Goal: Task Accomplishment & Management: Use online tool/utility

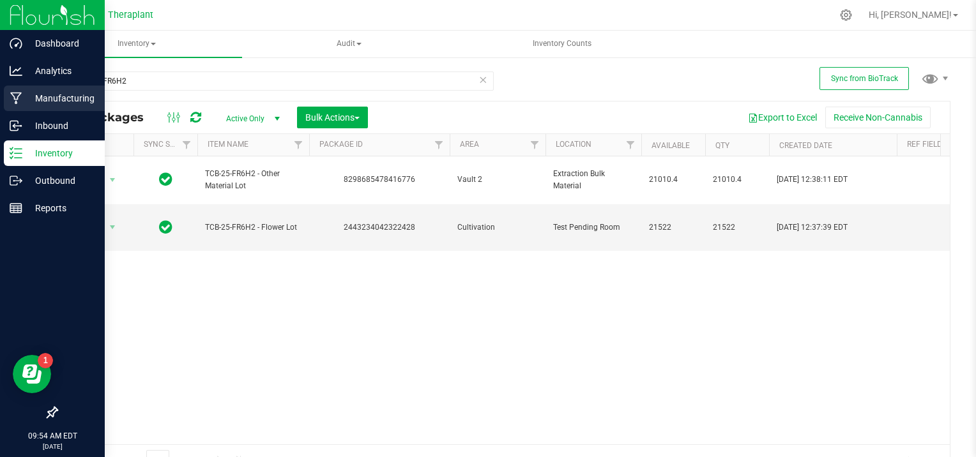
click at [28, 91] on p "Manufacturing" at bounding box center [60, 98] width 77 height 15
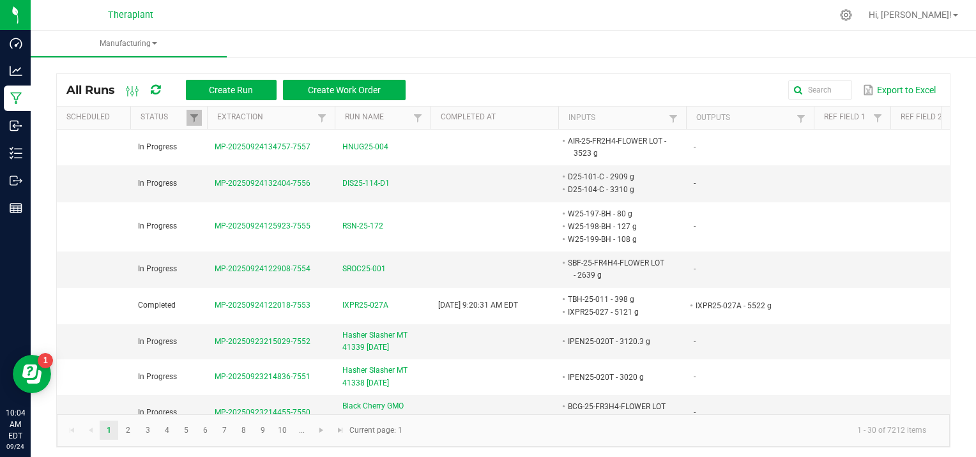
click at [269, 24] on div at bounding box center [530, 15] width 603 height 25
click at [233, 82] on button "Create Run" at bounding box center [231, 90] width 91 height 20
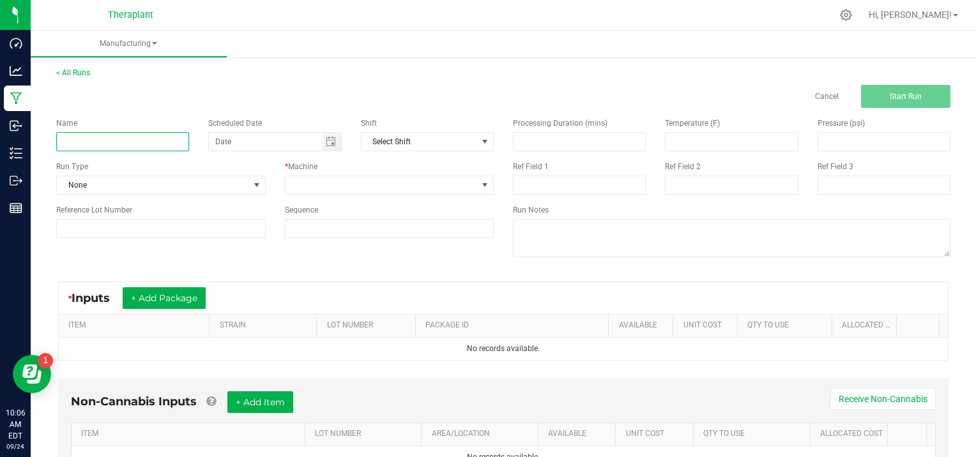
click at [95, 139] on input at bounding box center [122, 141] width 133 height 19
type input "FPEN25-008"
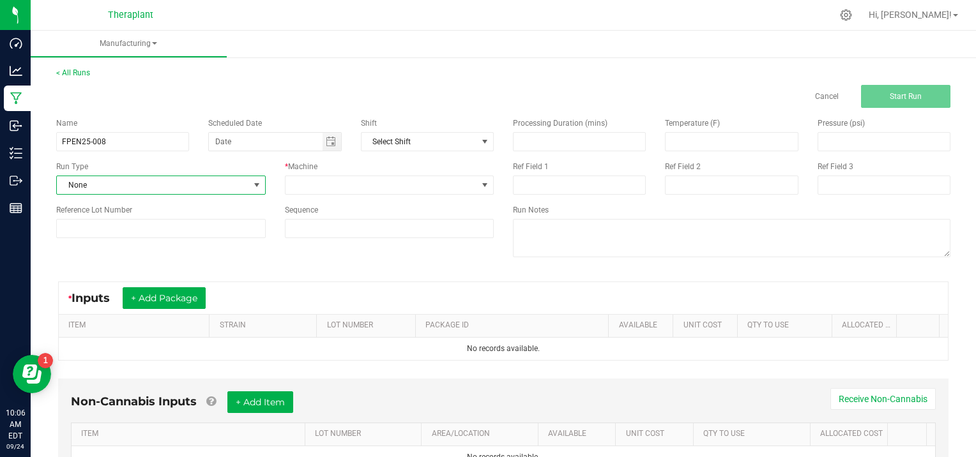
click at [253, 181] on span at bounding box center [257, 185] width 10 height 10
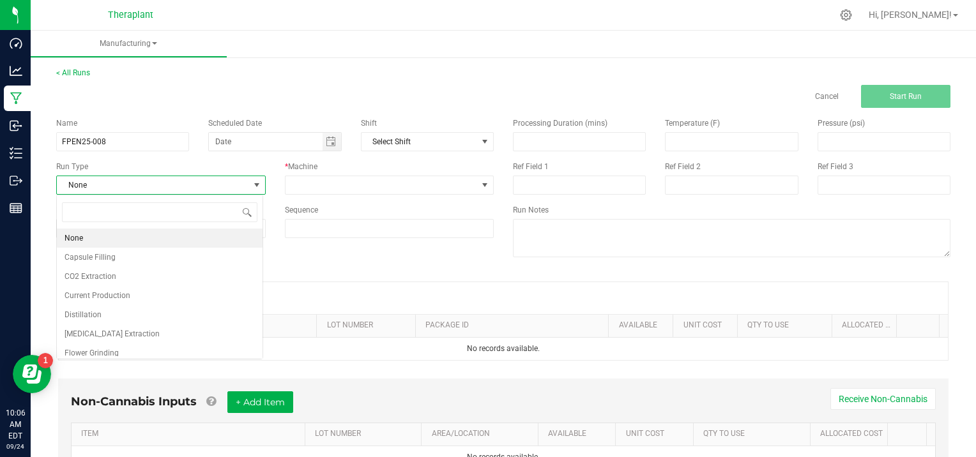
scroll to position [19, 206]
click at [135, 333] on li "[MEDICAL_DATA] Extraction" at bounding box center [160, 334] width 206 height 19
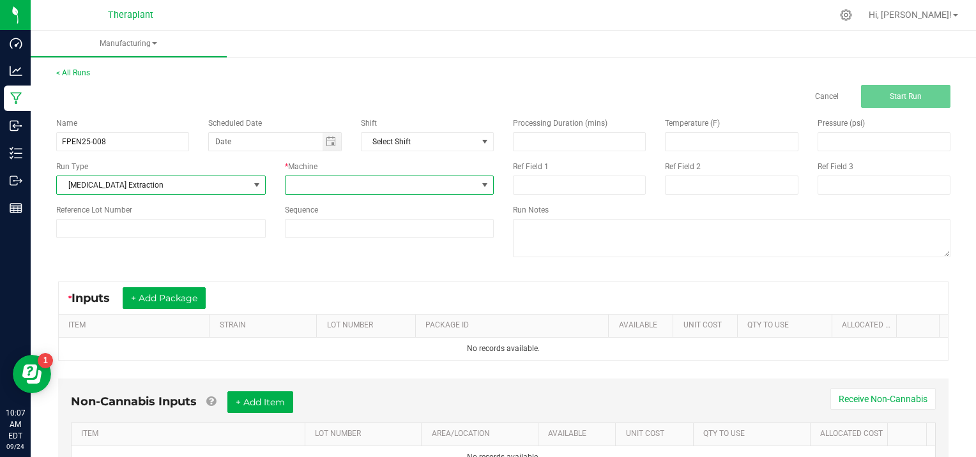
click at [480, 184] on span at bounding box center [485, 185] width 10 height 10
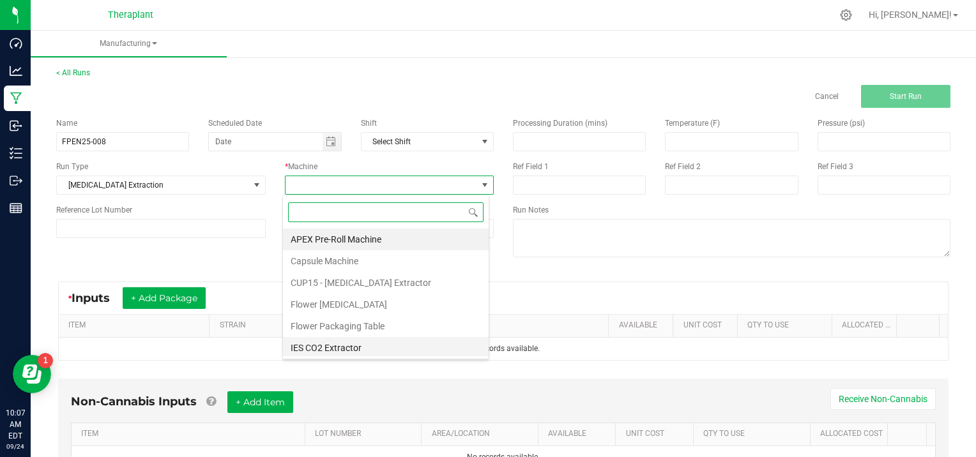
click at [349, 348] on li "IES CO2 Extractor" at bounding box center [386, 348] width 206 height 22
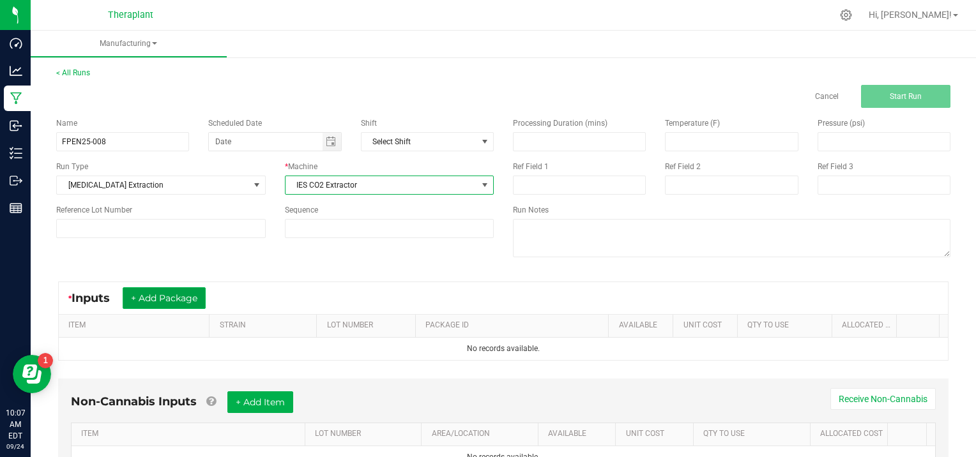
click at [153, 298] on button "+ Add Package" at bounding box center [164, 298] width 83 height 22
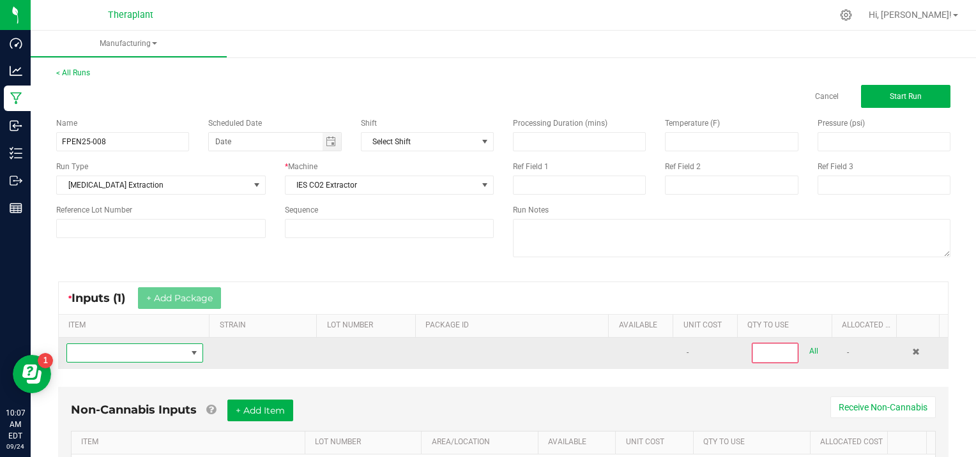
click at [97, 355] on span "NO DATA FOUND" at bounding box center [126, 353] width 119 height 18
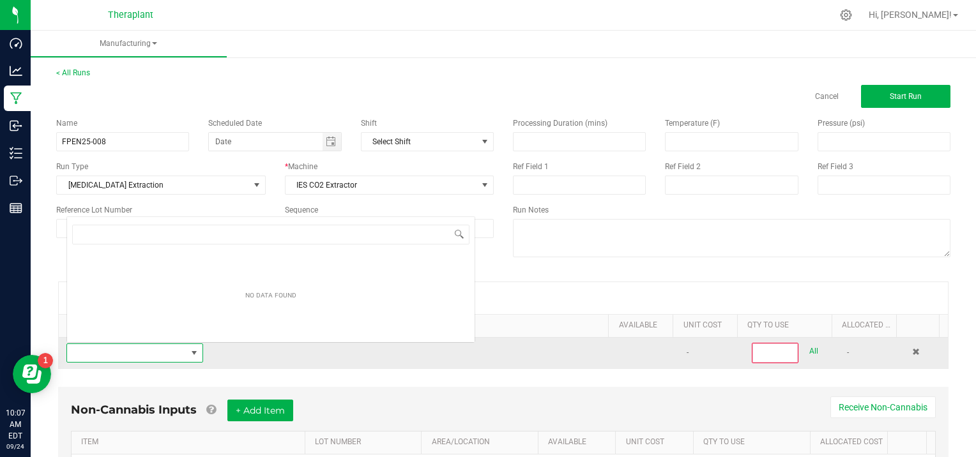
scroll to position [19, 132]
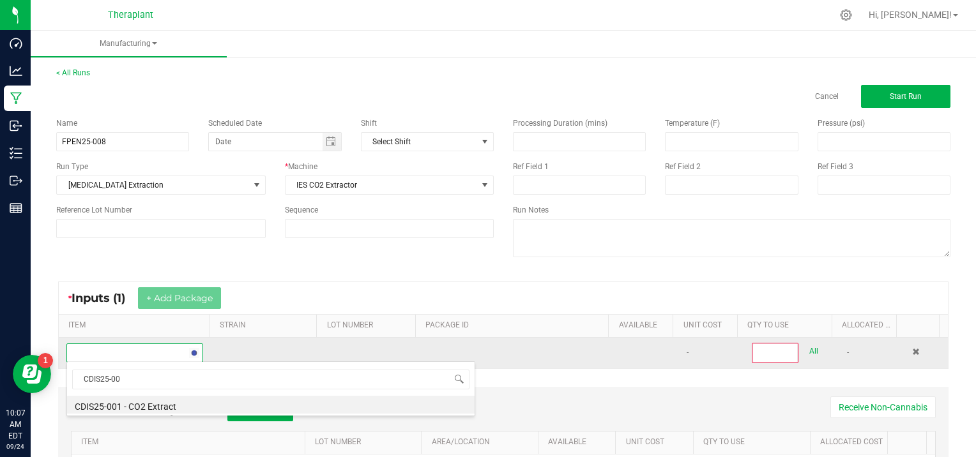
type input "CDIS25-001"
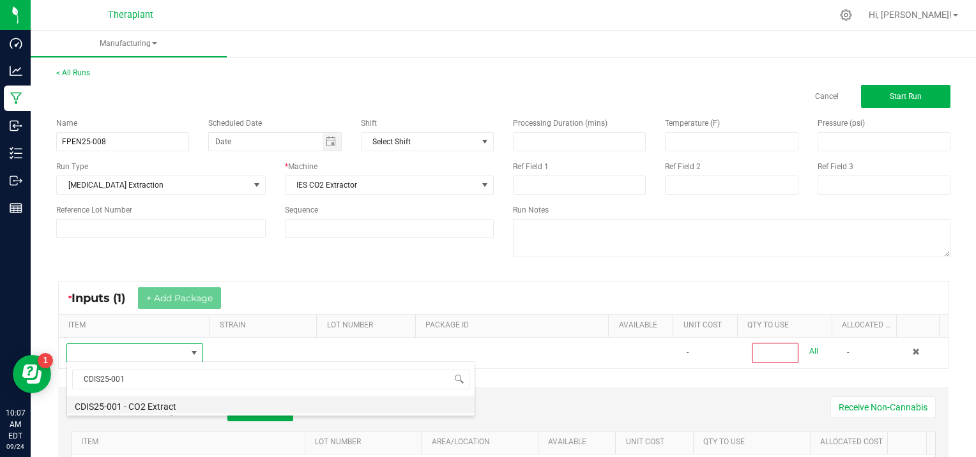
click at [197, 406] on li "CDIS25-001 - CO2 Extract" at bounding box center [271, 405] width 408 height 18
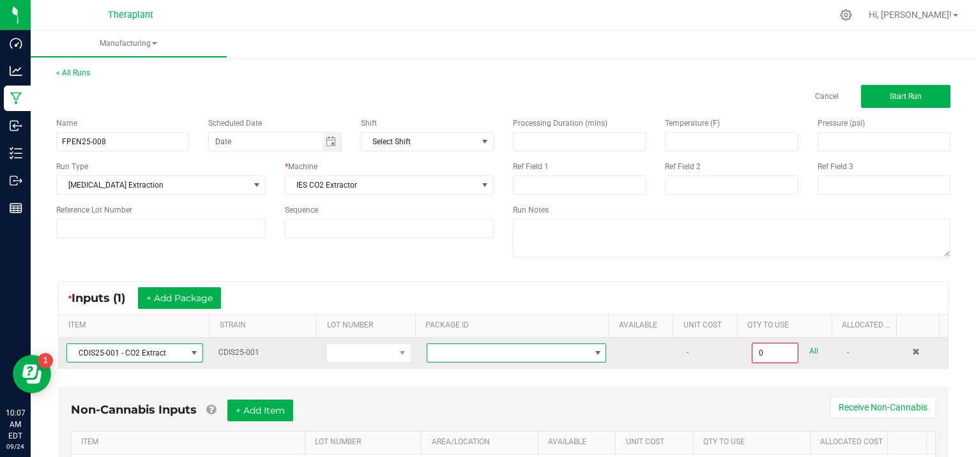
click at [593, 351] on span at bounding box center [598, 353] width 10 height 10
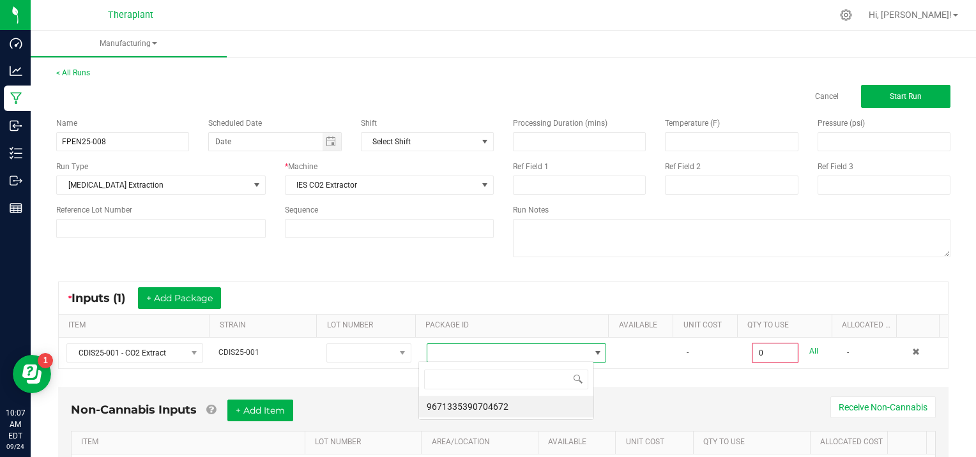
scroll to position [19, 175]
click at [541, 414] on li "9671335390704672" at bounding box center [506, 407] width 174 height 22
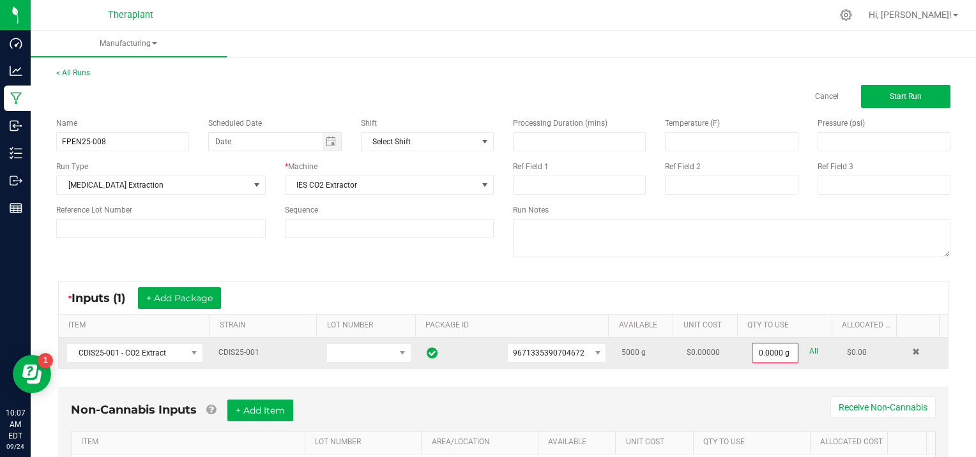
click at [809, 346] on link "All" at bounding box center [813, 351] width 9 height 17
type input "5000.0000 g"
click at [182, 292] on button "+ Add Package" at bounding box center [179, 298] width 83 height 22
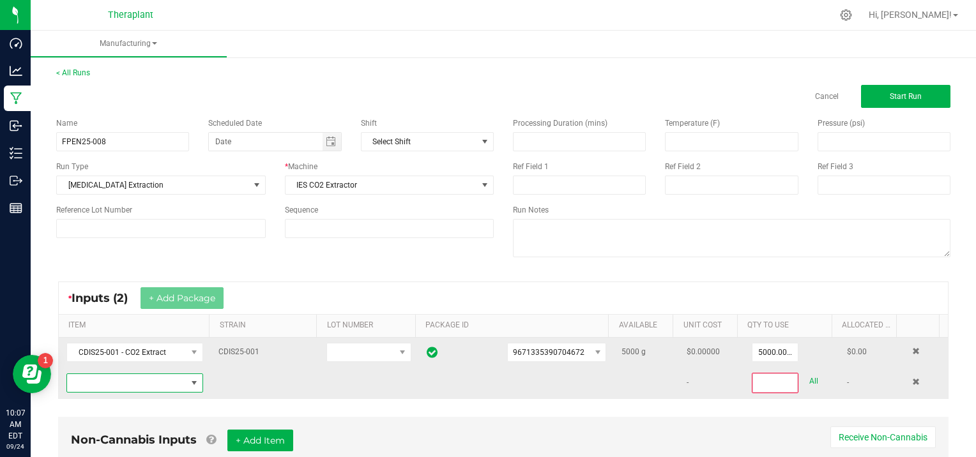
click at [148, 382] on span "NO DATA FOUND" at bounding box center [126, 383] width 119 height 18
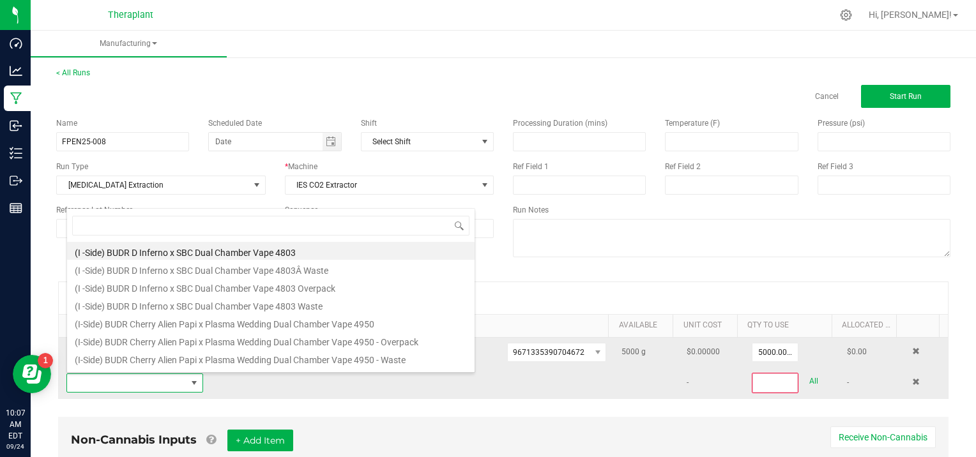
scroll to position [19, 132]
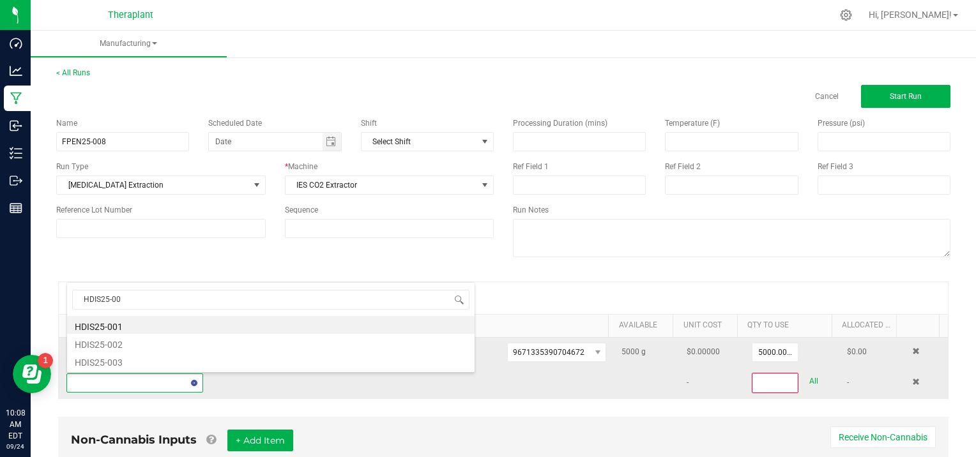
type input "HDIS25-001"
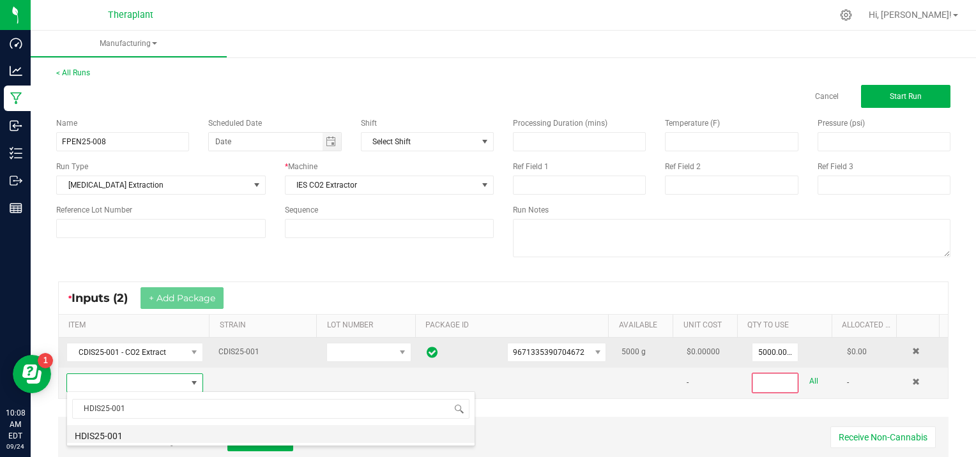
click at [143, 437] on li "HDIS25-001" at bounding box center [271, 434] width 408 height 18
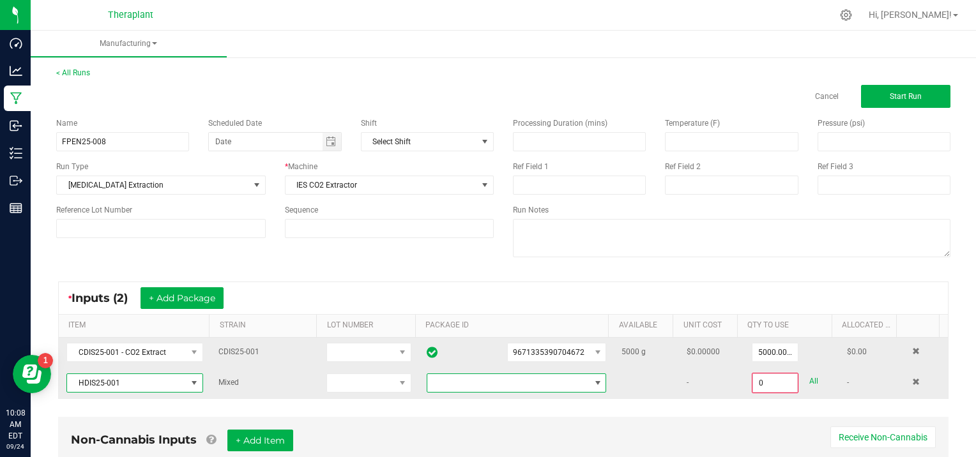
click at [593, 381] on span at bounding box center [598, 383] width 10 height 10
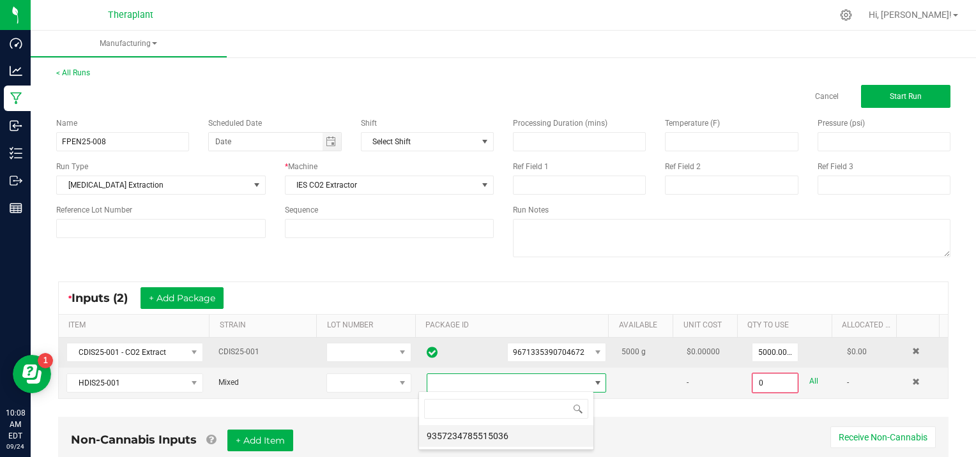
scroll to position [19, 175]
click at [537, 437] on li "9357234785515036" at bounding box center [506, 436] width 174 height 22
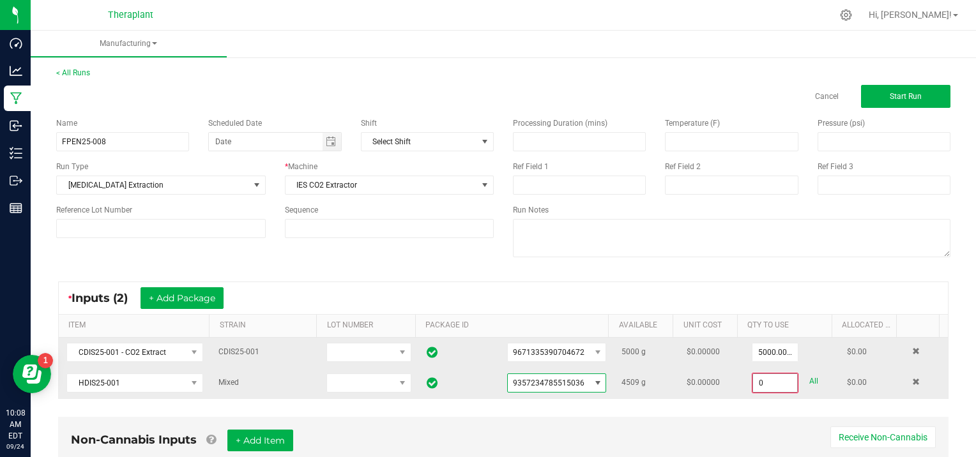
click at [774, 377] on input "0" at bounding box center [775, 383] width 44 height 18
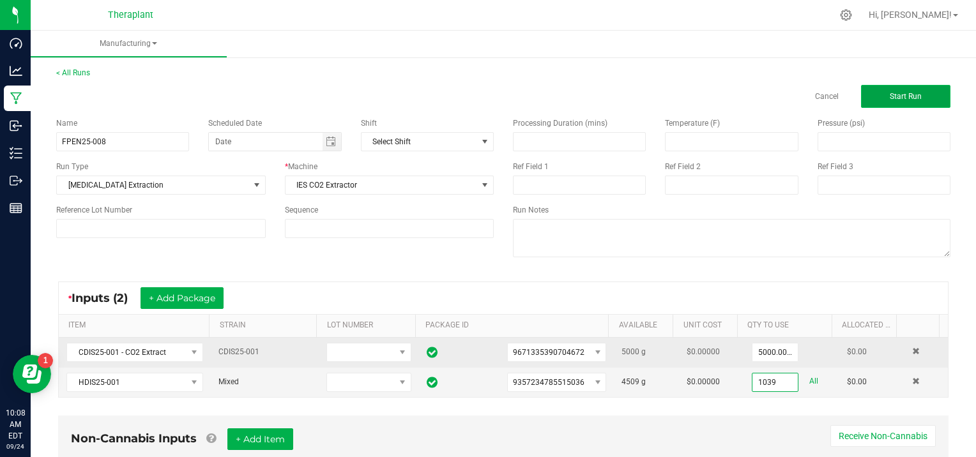
type input "1039.0000 g"
click at [890, 99] on span "Start Run" at bounding box center [906, 96] width 32 height 9
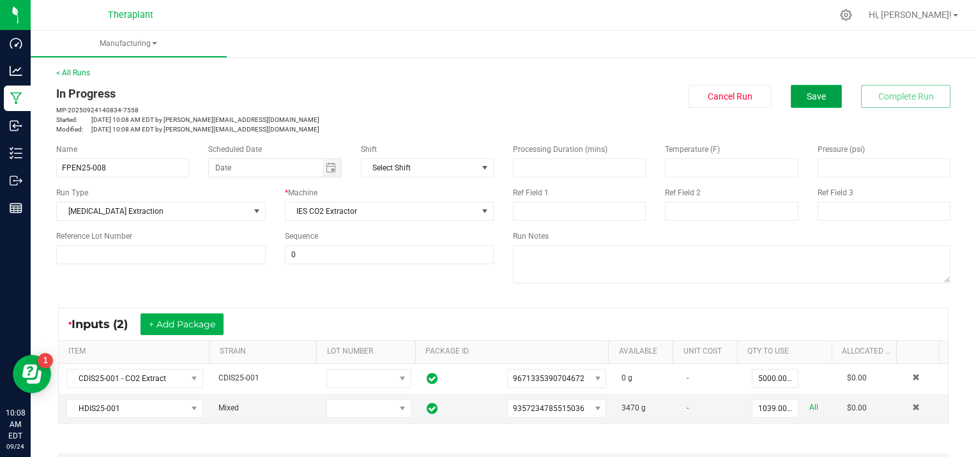
click at [807, 98] on span "Save" at bounding box center [816, 96] width 19 height 10
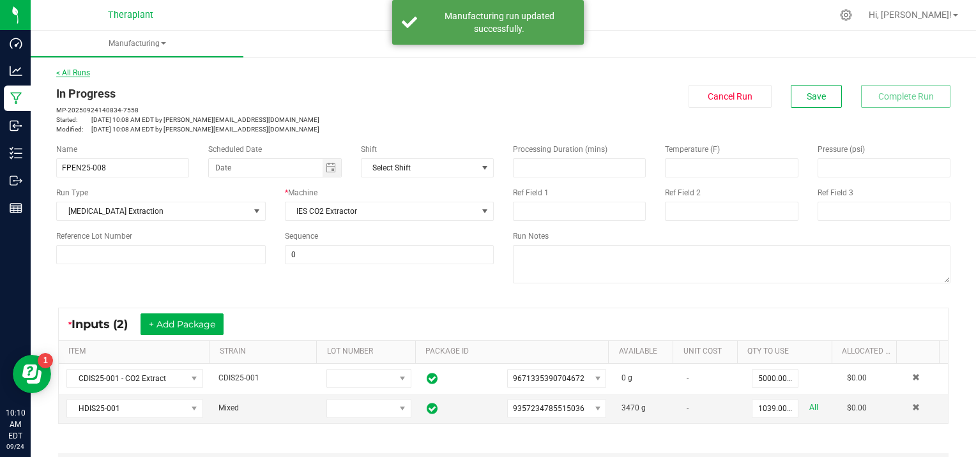
click at [75, 73] on link "< All Runs" at bounding box center [73, 72] width 34 height 9
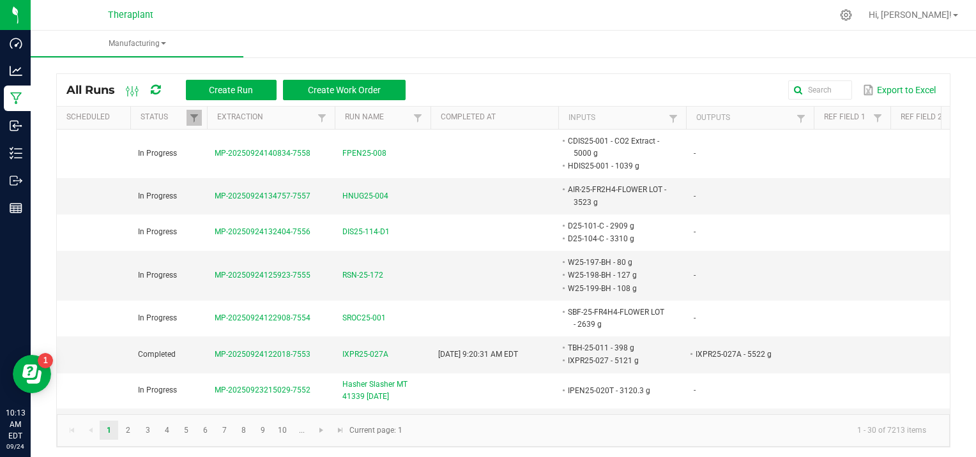
click at [277, 26] on div at bounding box center [530, 15] width 603 height 25
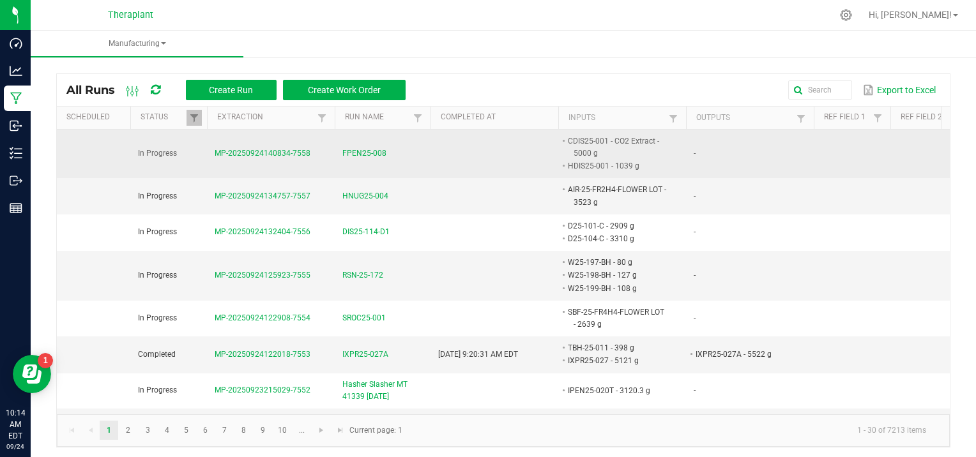
click at [265, 153] on span "MP-20250924140834-7558" at bounding box center [263, 153] width 96 height 9
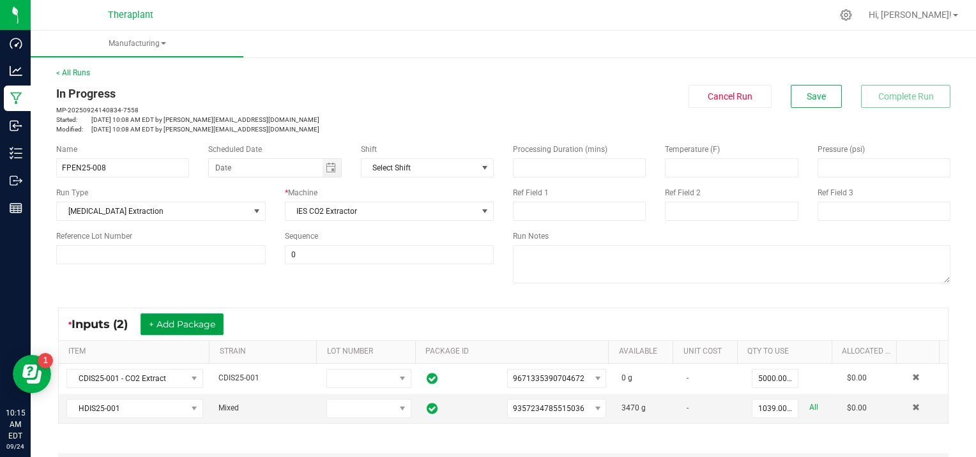
click at [199, 323] on button "+ Add Package" at bounding box center [182, 325] width 83 height 22
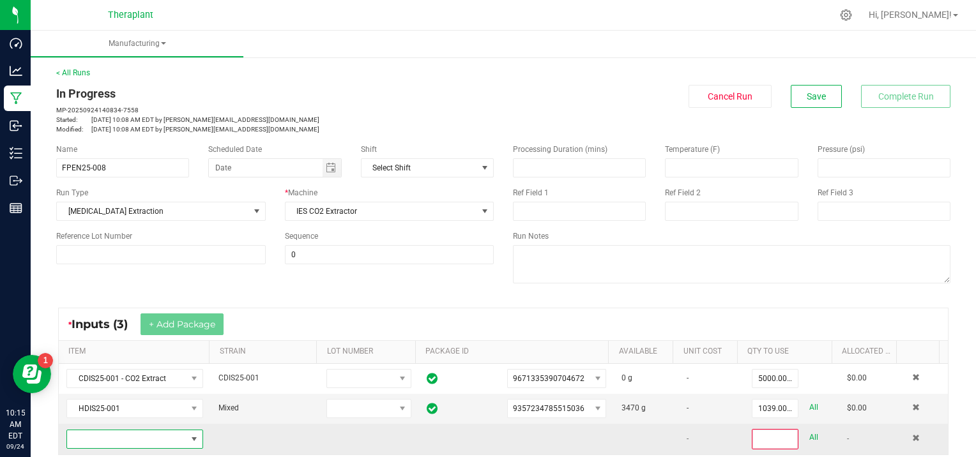
click at [105, 434] on span "NO DATA FOUND" at bounding box center [126, 440] width 119 height 18
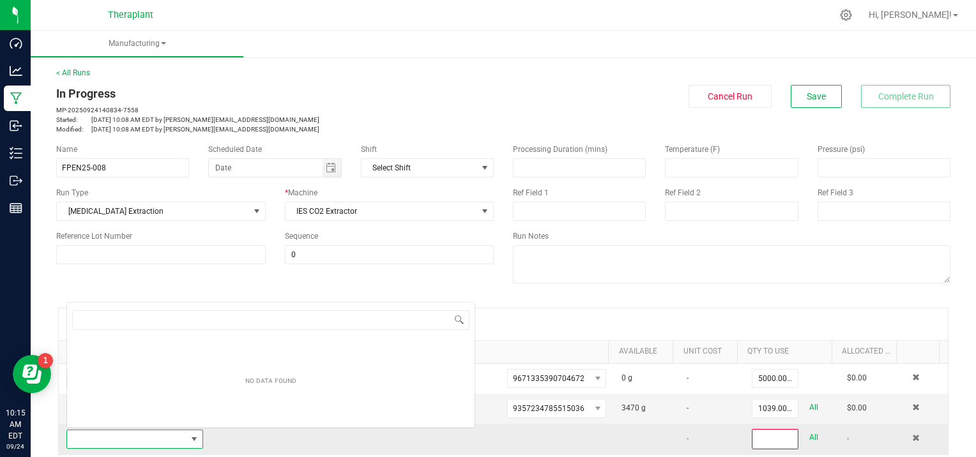
scroll to position [19, 132]
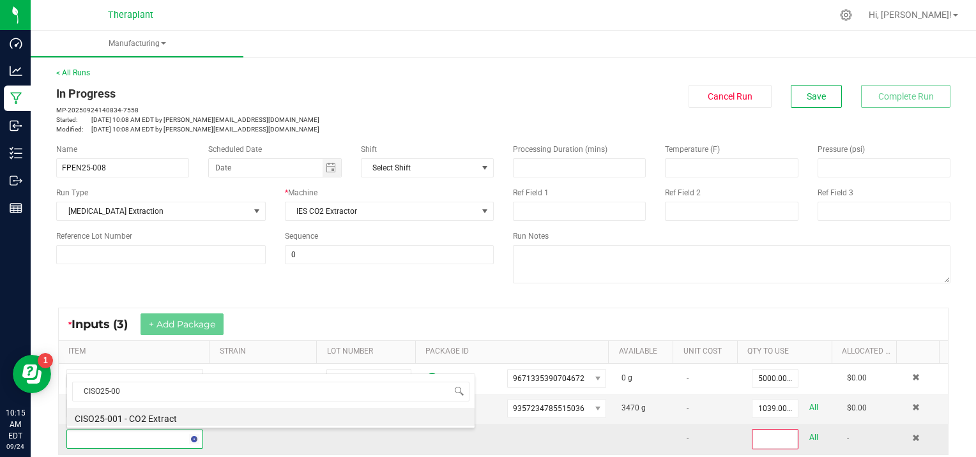
type input "CISO25-001"
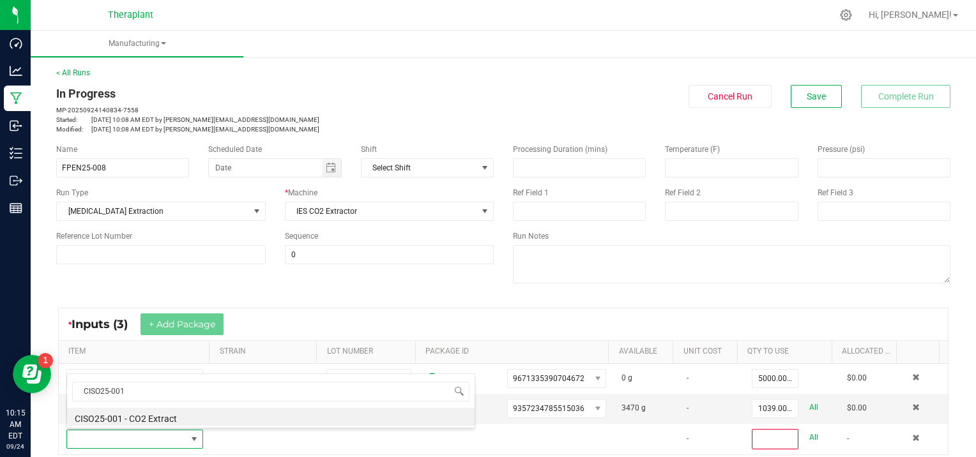
click at [118, 411] on li "CISO25-001 - CO2 Extract" at bounding box center [271, 417] width 408 height 18
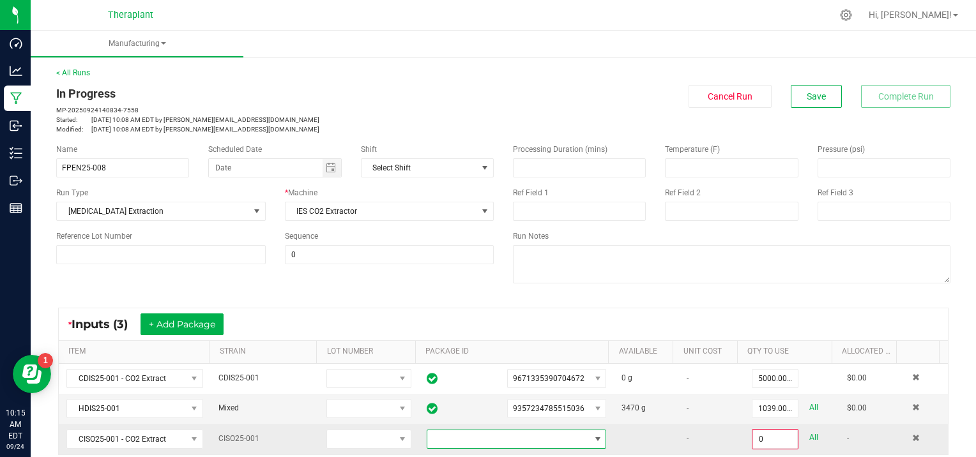
click at [593, 435] on span at bounding box center [598, 439] width 10 height 10
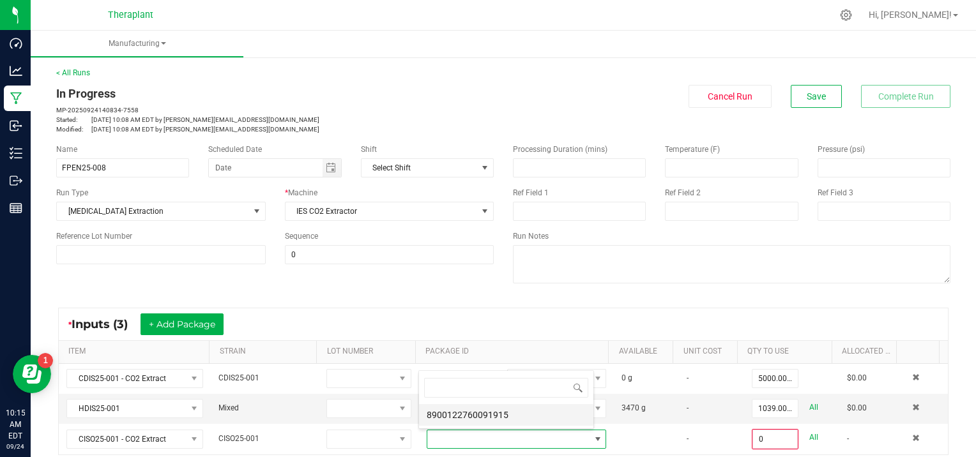
click at [516, 409] on li "8900122760091915" at bounding box center [506, 415] width 174 height 22
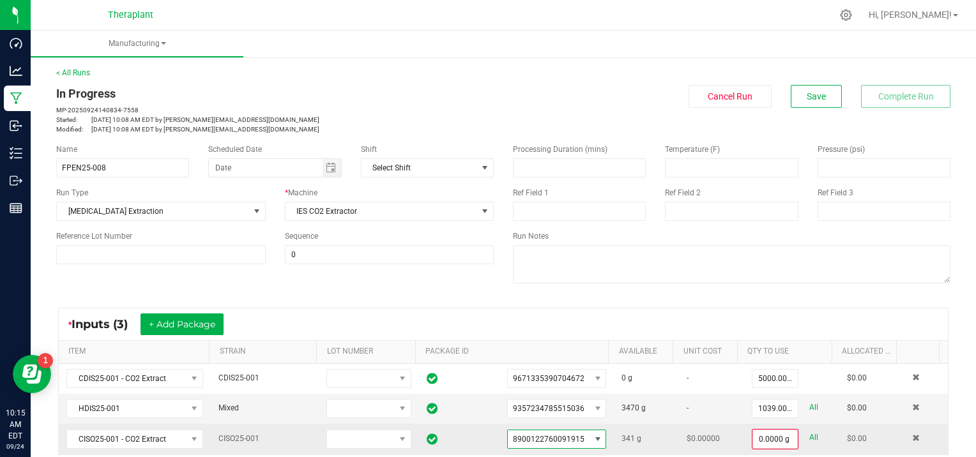
click at [809, 432] on link "All" at bounding box center [813, 437] width 9 height 17
type input "341.0000 g"
click at [819, 92] on button "Save" at bounding box center [816, 96] width 51 height 23
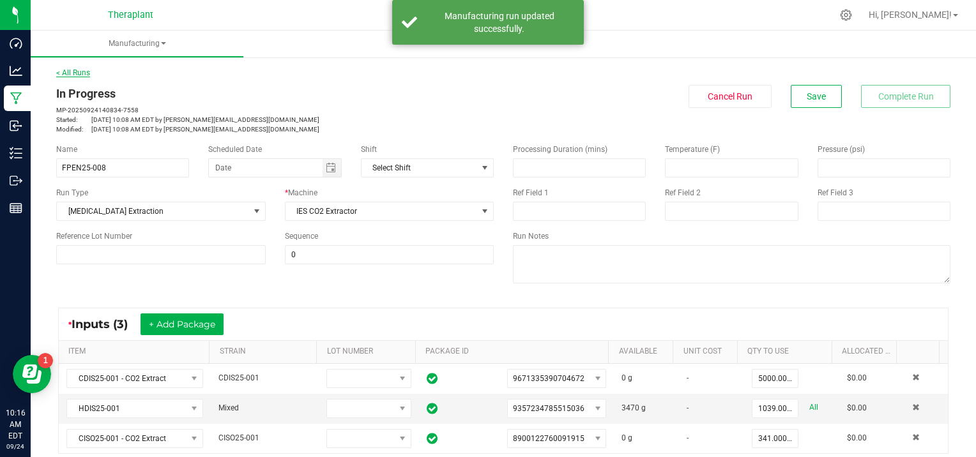
click at [69, 69] on link "< All Runs" at bounding box center [73, 72] width 34 height 9
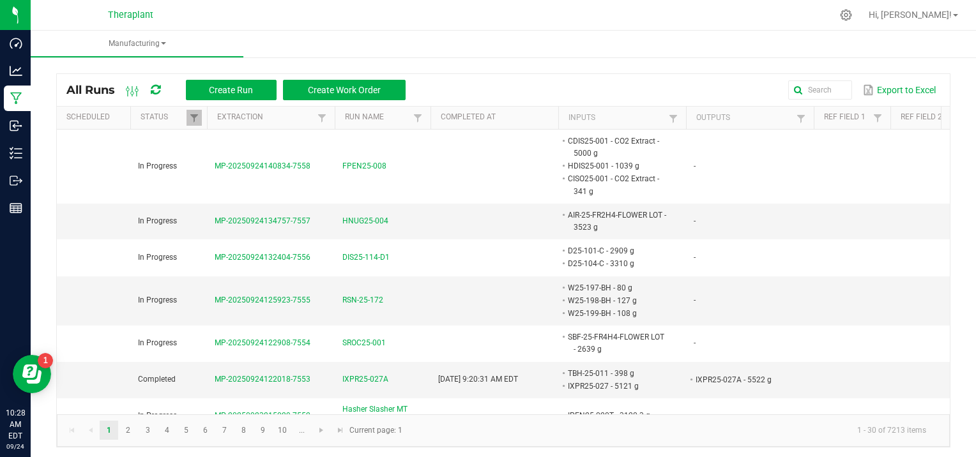
click at [675, 442] on kendo-pager "1 2 3 4 5 6 7 8 9 10 ... 1 - 30 of 7213 items Current page: 1" at bounding box center [503, 431] width 893 height 33
click at [533, 434] on kendo-pager-info "1 - 30 of 7213 items" at bounding box center [673, 430] width 526 height 21
click at [280, 39] on ul "Manufacturing" at bounding box center [519, 44] width 976 height 27
click at [694, 437] on kendo-pager-info "1 - 30 of 7213 items" at bounding box center [673, 430] width 526 height 21
click at [315, 39] on ul "Manufacturing" at bounding box center [519, 44] width 976 height 27
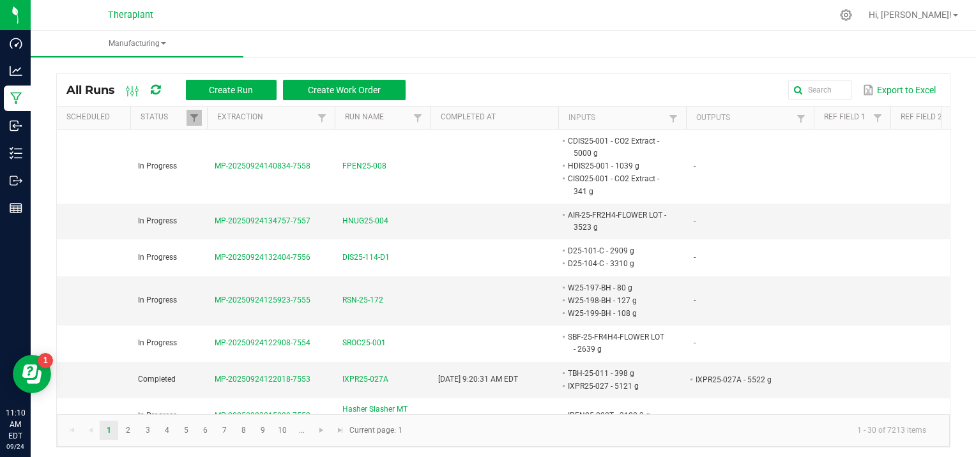
click at [308, 47] on ul "Manufacturing" at bounding box center [519, 44] width 976 height 27
click at [307, 36] on ul "Manufacturing" at bounding box center [519, 44] width 976 height 27
click at [333, 42] on ul "Manufacturing" at bounding box center [519, 44] width 976 height 27
click at [279, 29] on nav "Theraplant Hi, [PERSON_NAME]!" at bounding box center [503, 15] width 945 height 31
click at [330, 6] on div at bounding box center [530, 15] width 603 height 25
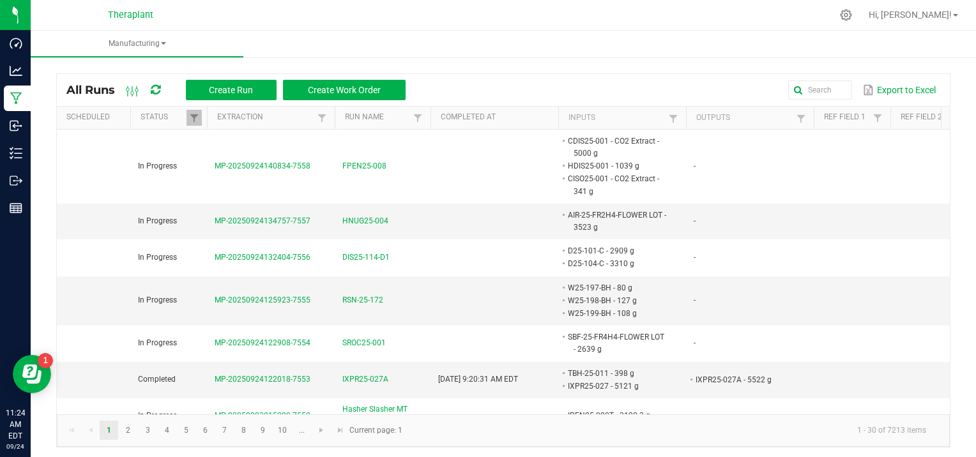
click at [586, 437] on kendo-pager-info "1 - 30 of 7213 items" at bounding box center [673, 430] width 526 height 21
click at [652, 431] on kendo-pager-info "1 - 30 of 7213 items" at bounding box center [673, 430] width 526 height 21
click at [213, 84] on button "Create Run" at bounding box center [231, 90] width 91 height 20
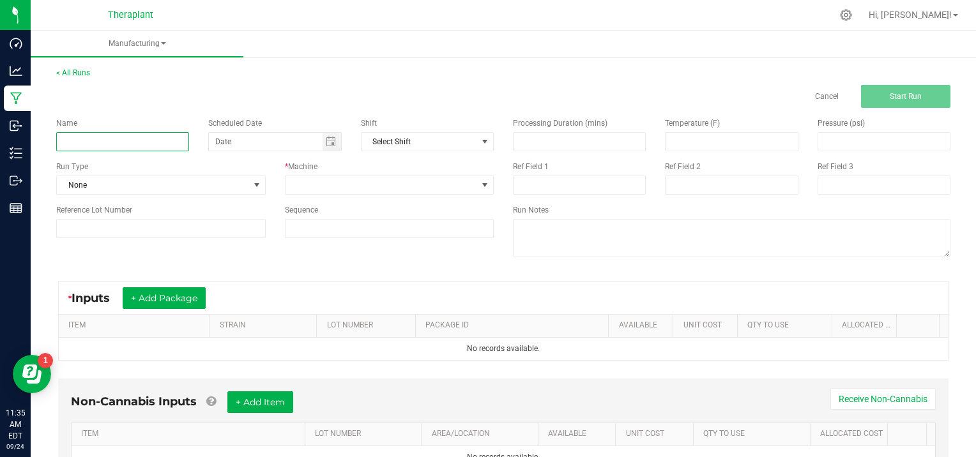
click at [98, 135] on input at bounding box center [122, 141] width 133 height 19
type input "all:hours MULE FUEL PR MINIS 41164 [DATE]"
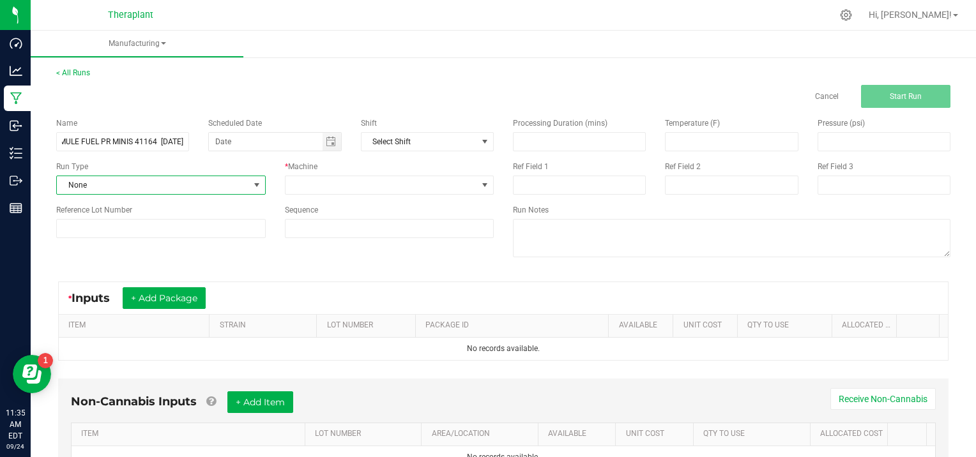
click at [253, 181] on span at bounding box center [257, 185] width 10 height 10
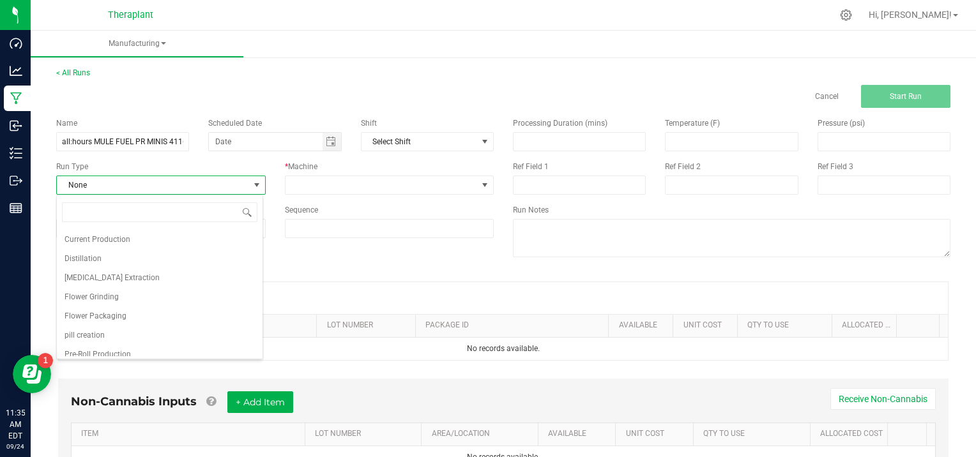
scroll to position [82, 0]
click at [132, 327] on li "Pre-Roll Production" at bounding box center [160, 328] width 206 height 19
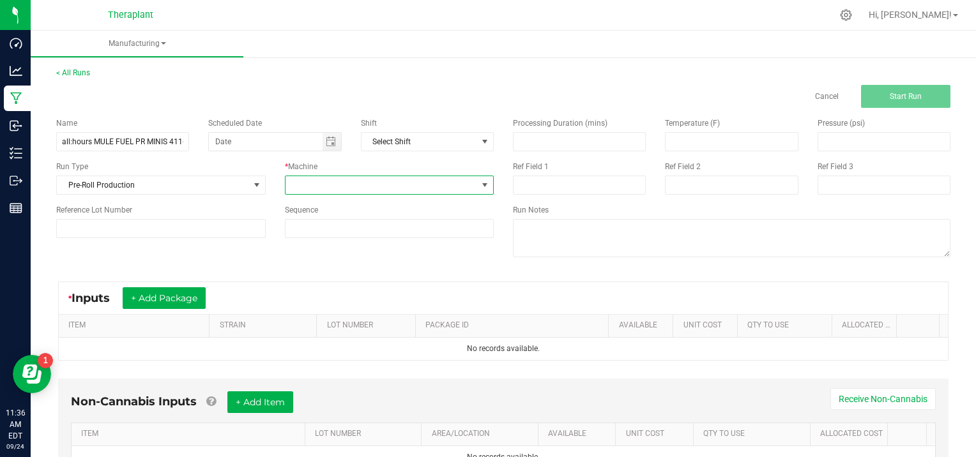
click at [481, 184] on span at bounding box center [485, 185] width 10 height 10
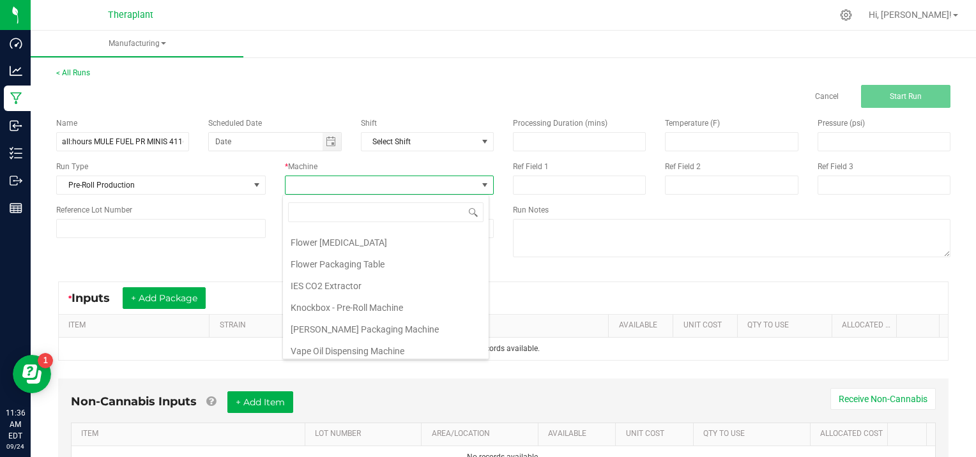
scroll to position [65, 0]
click at [393, 299] on li "Knockbox - Pre-Roll Machine" at bounding box center [386, 305] width 206 height 22
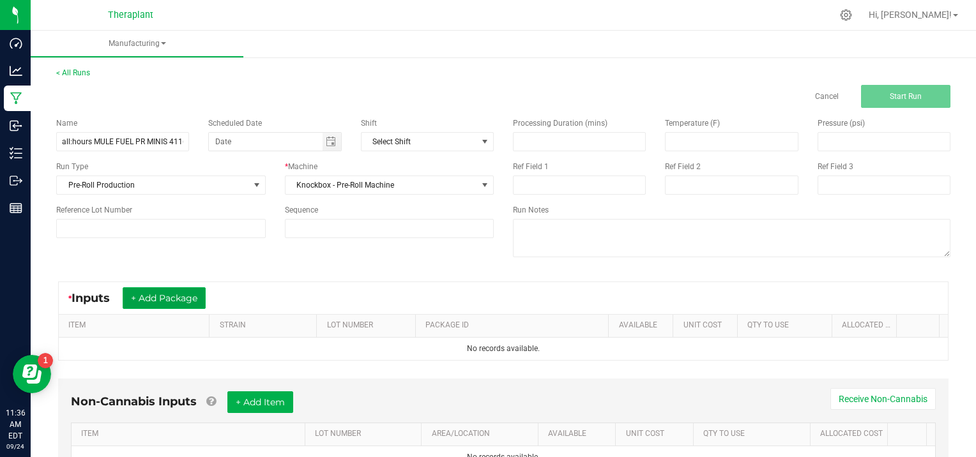
click at [158, 294] on button "+ Add Package" at bounding box center [164, 298] width 83 height 22
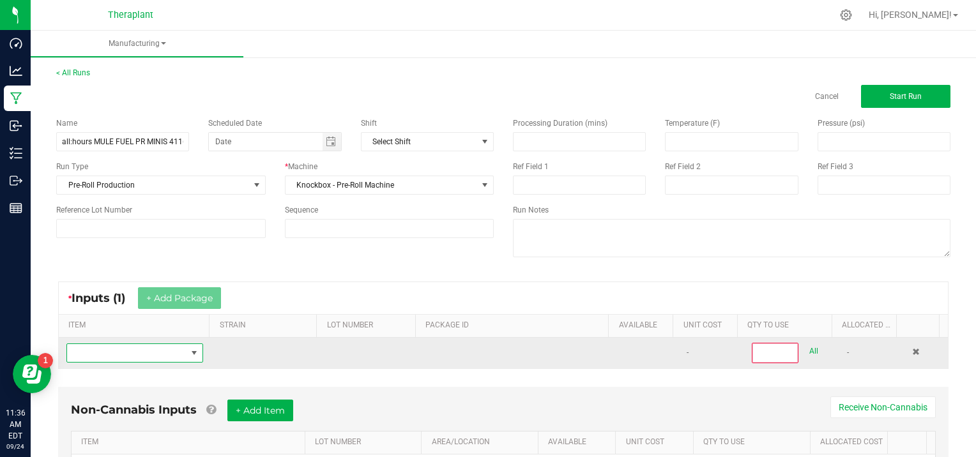
click at [79, 349] on span "NO DATA FOUND" at bounding box center [126, 353] width 119 height 18
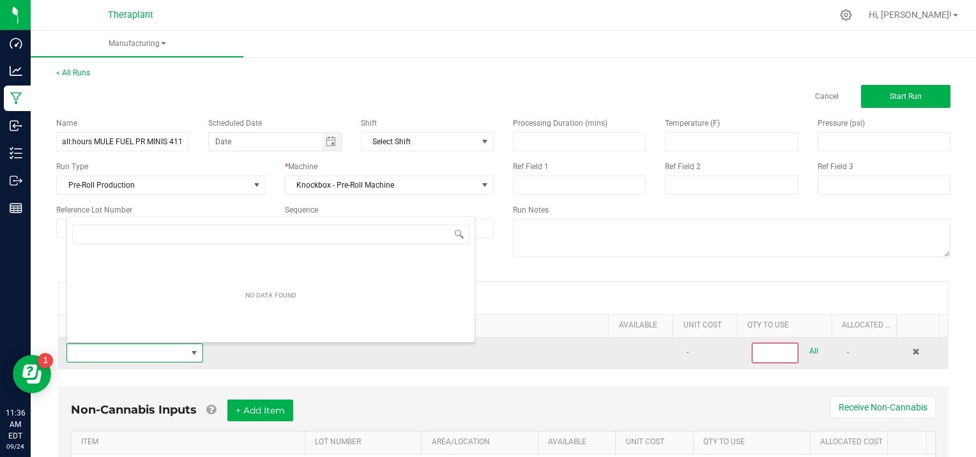
scroll to position [19, 132]
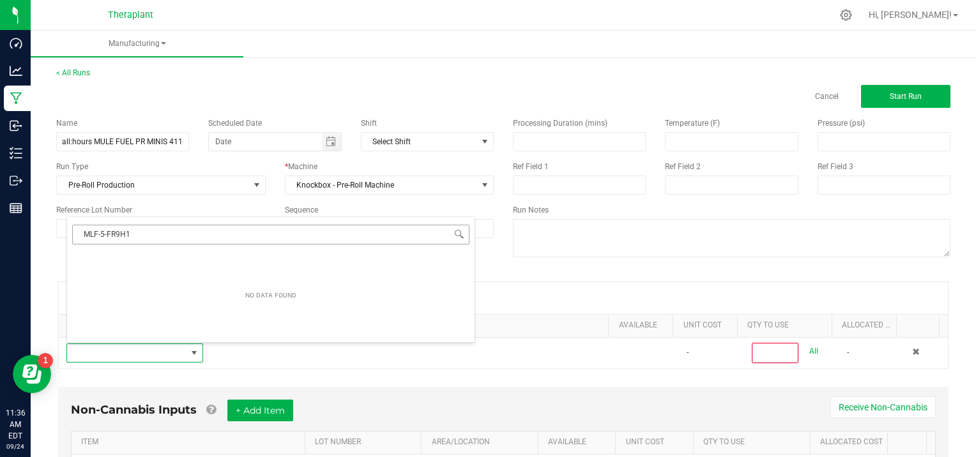
click at [101, 231] on input "MLF-5-FR9H1" at bounding box center [270, 235] width 397 height 20
type input "MLF-25-FR9H1"
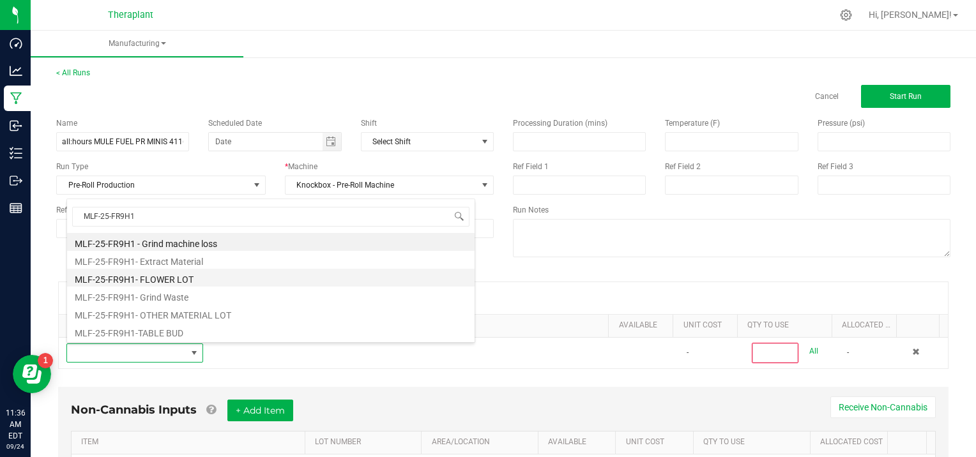
click at [208, 279] on li "MLF-25-FR9H1- FLOWER LOT" at bounding box center [271, 278] width 408 height 18
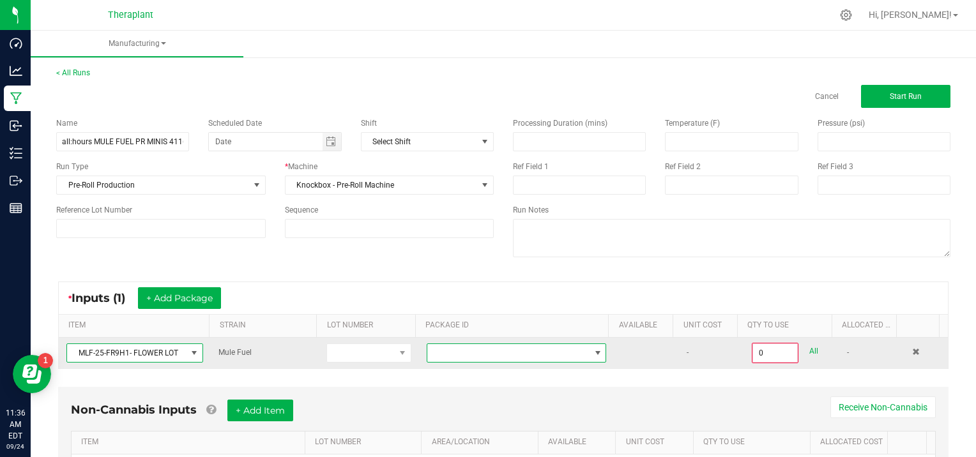
click at [593, 348] on span at bounding box center [598, 353] width 10 height 10
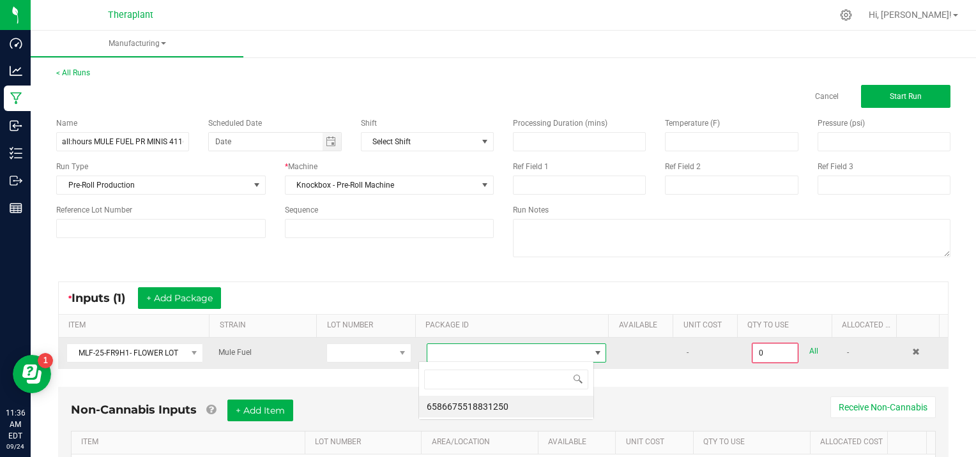
scroll to position [19, 175]
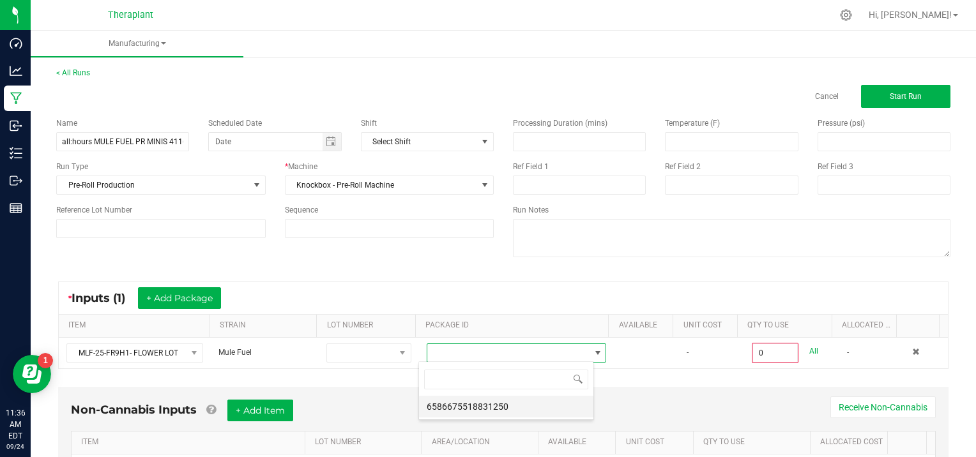
click at [547, 407] on li "6586675518831250" at bounding box center [506, 407] width 174 height 22
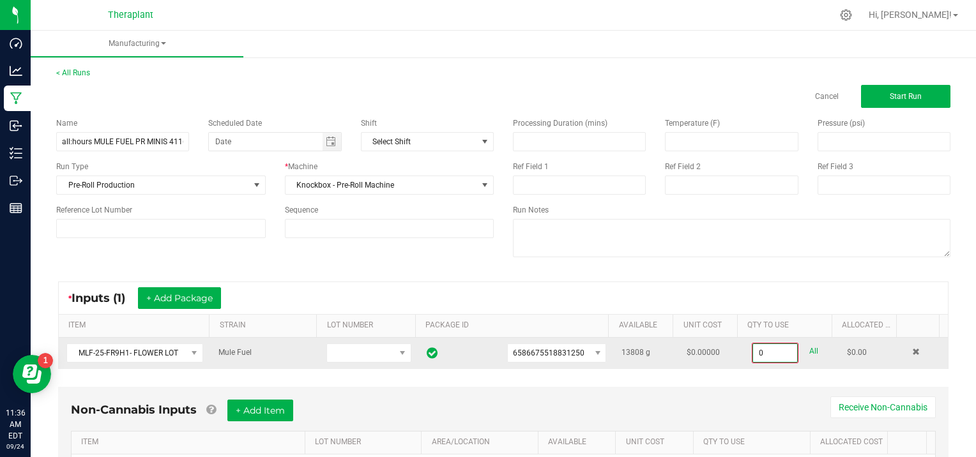
click at [774, 350] on input "0" at bounding box center [775, 353] width 44 height 18
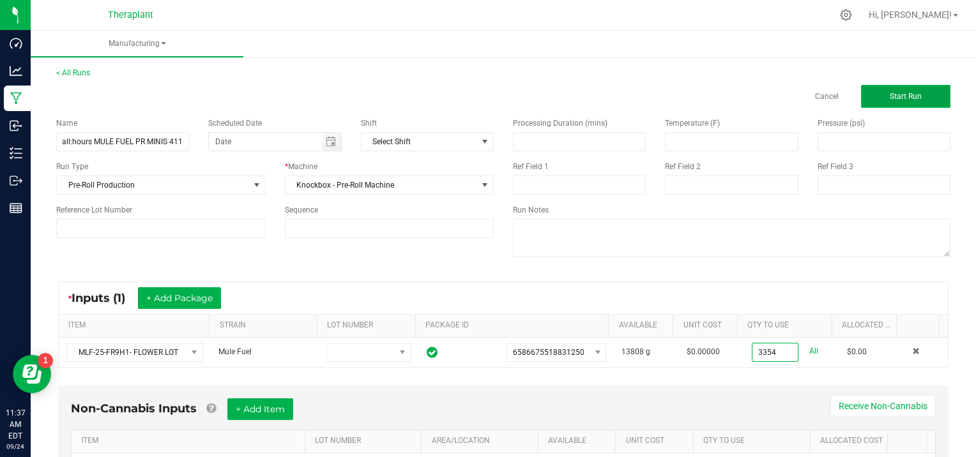
type input "3354.0000 g"
click at [876, 95] on button "Start Run" at bounding box center [905, 96] width 89 height 23
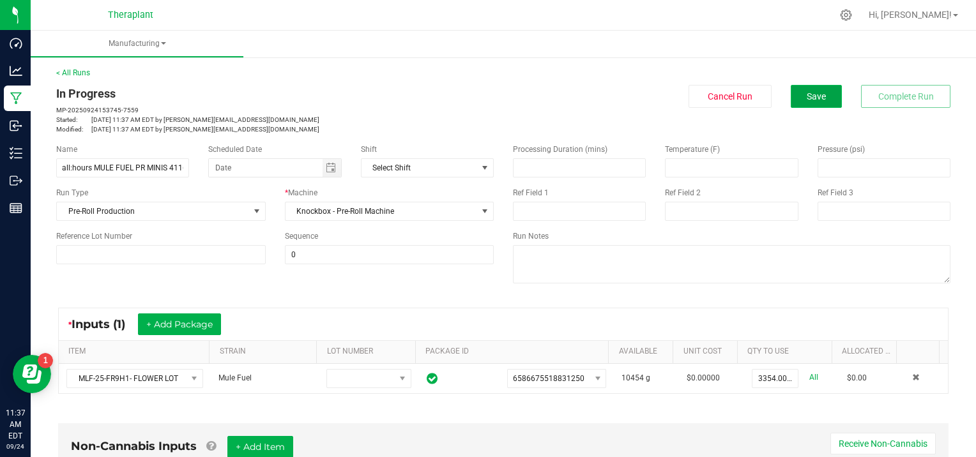
click at [796, 89] on button "Save" at bounding box center [816, 96] width 51 height 23
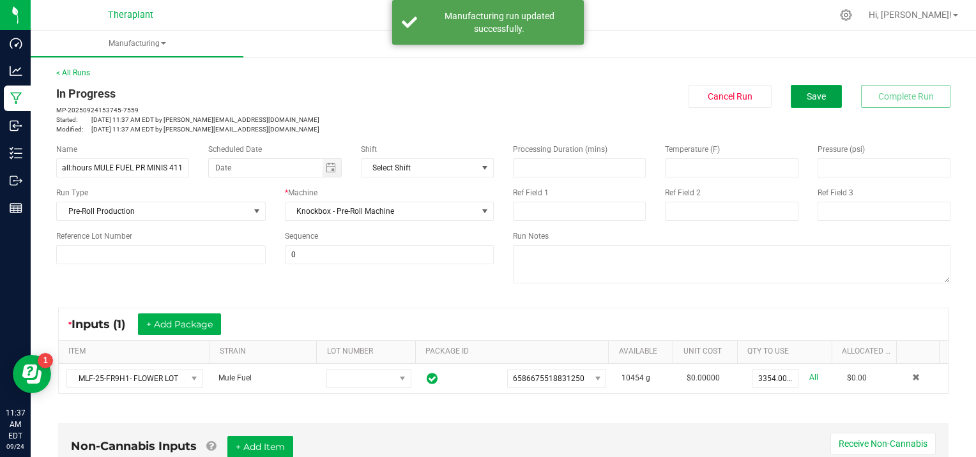
click at [796, 89] on button "Save" at bounding box center [816, 96] width 51 height 23
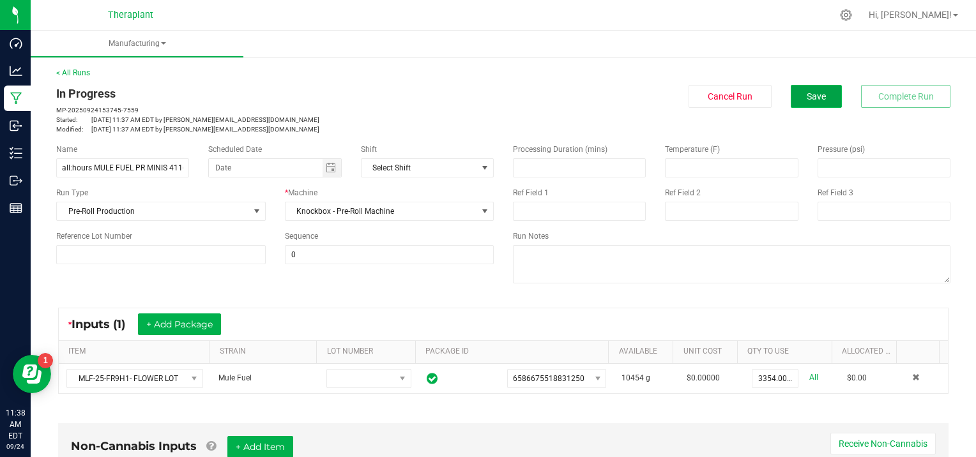
click at [796, 89] on button "Save" at bounding box center [816, 96] width 51 height 23
click at [807, 93] on span "Save" at bounding box center [816, 96] width 19 height 10
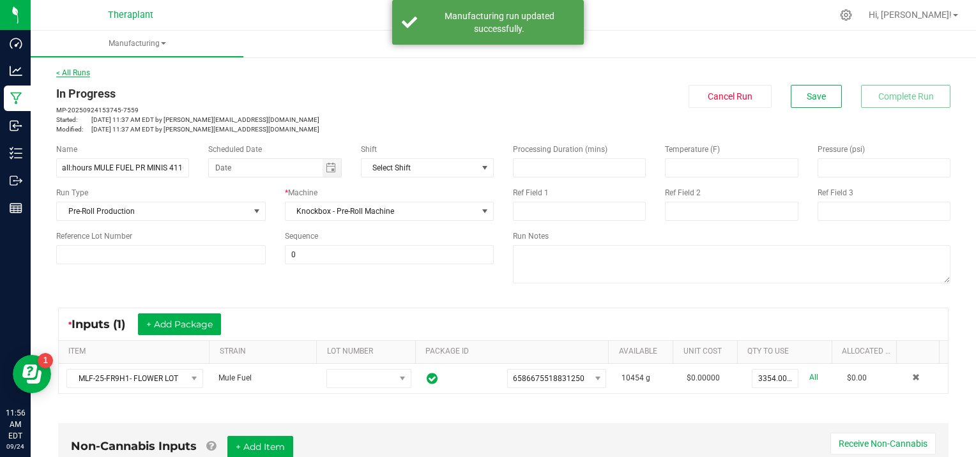
click at [78, 70] on link "< All Runs" at bounding box center [73, 72] width 34 height 9
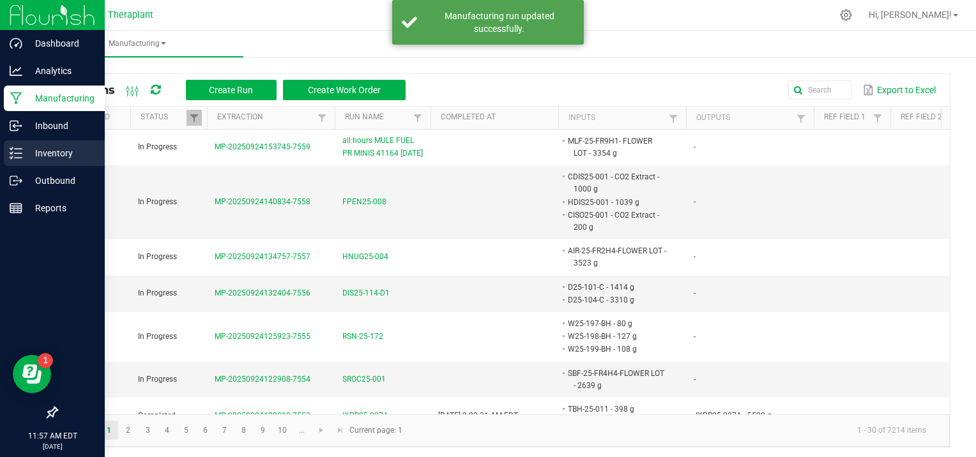
click at [21, 155] on icon at bounding box center [16, 153] width 13 height 13
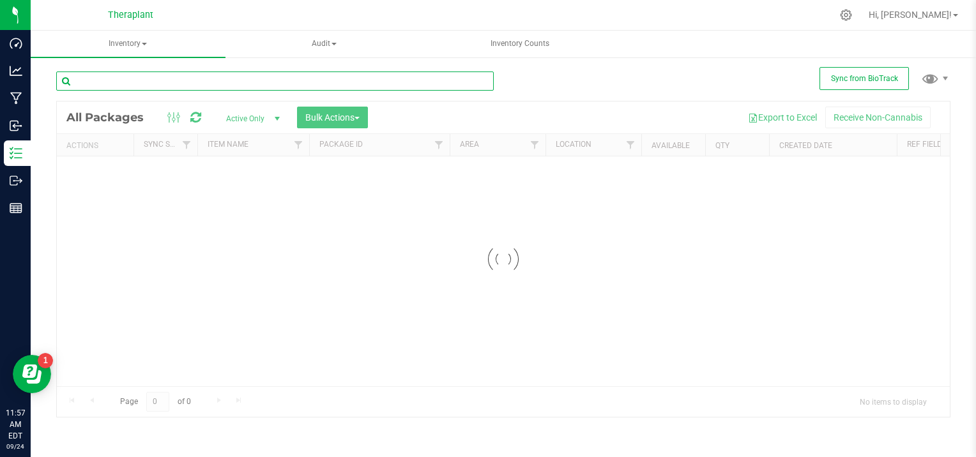
click at [114, 84] on input "text" at bounding box center [275, 81] width 438 height 19
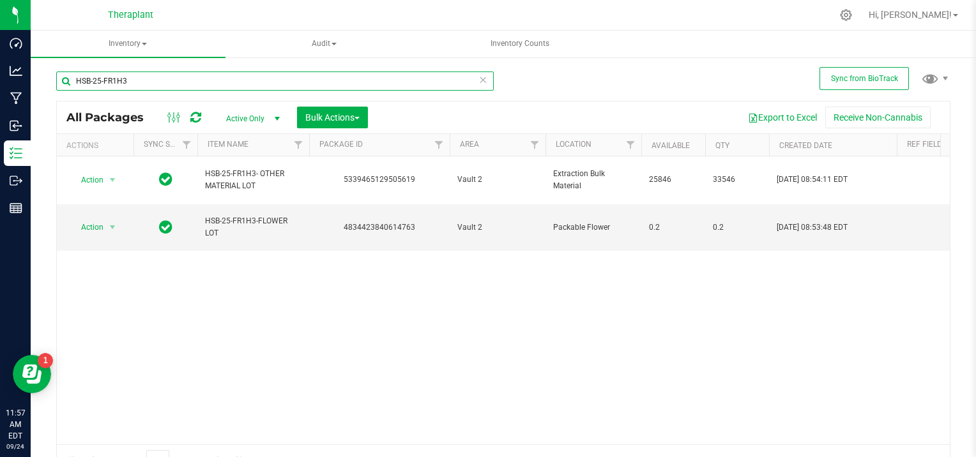
type input "HSB-25-FR1H3"
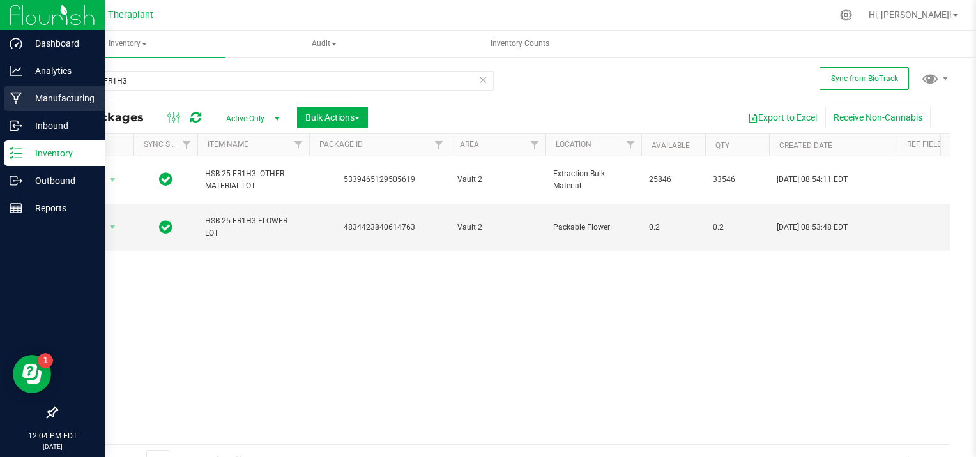
click at [45, 95] on p "Manufacturing" at bounding box center [60, 98] width 77 height 15
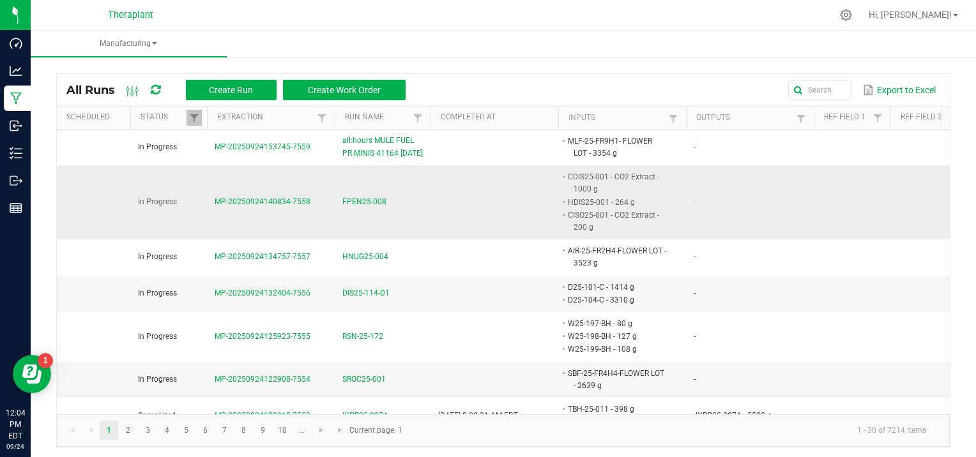
click at [245, 206] on span "MP-20250924140834-7558" at bounding box center [263, 201] width 96 height 9
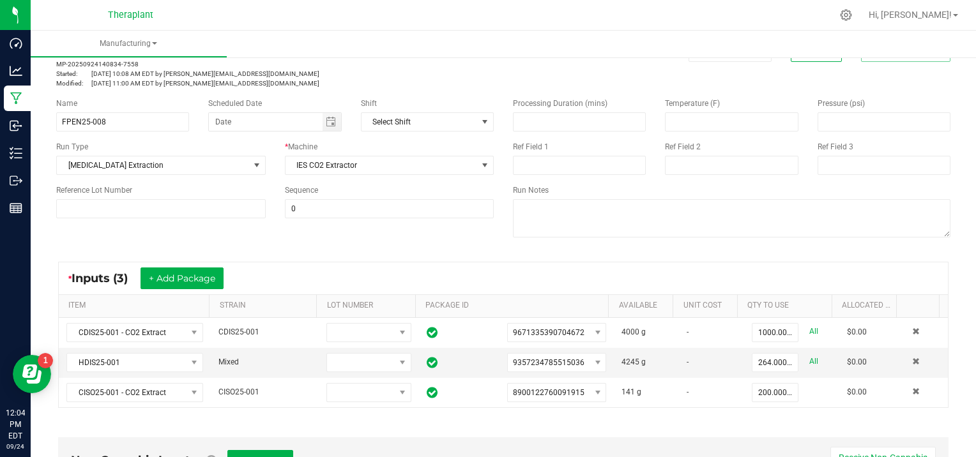
scroll to position [52, 0]
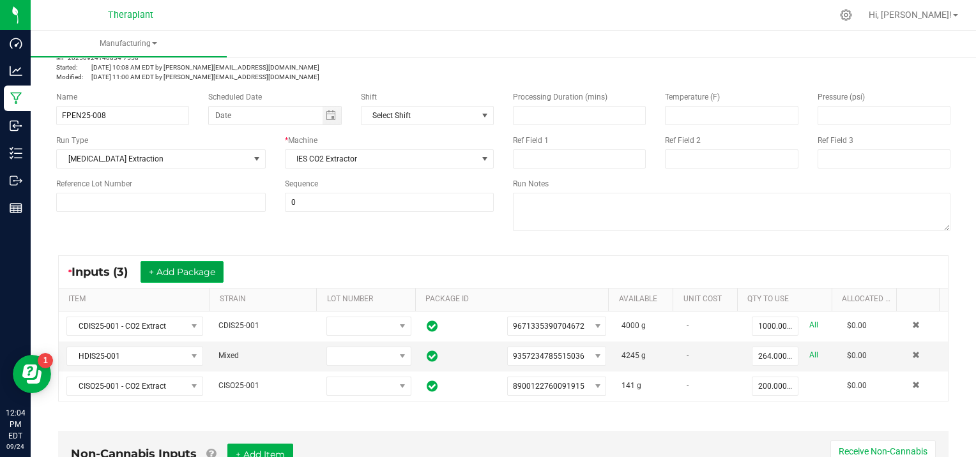
click at [211, 269] on button "+ Add Package" at bounding box center [182, 272] width 83 height 22
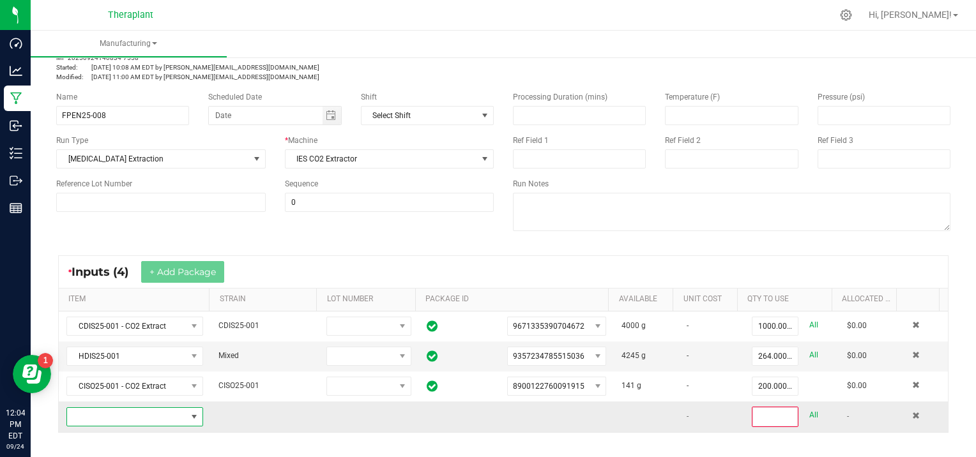
click at [107, 414] on span "NO DATA FOUND" at bounding box center [126, 417] width 119 height 18
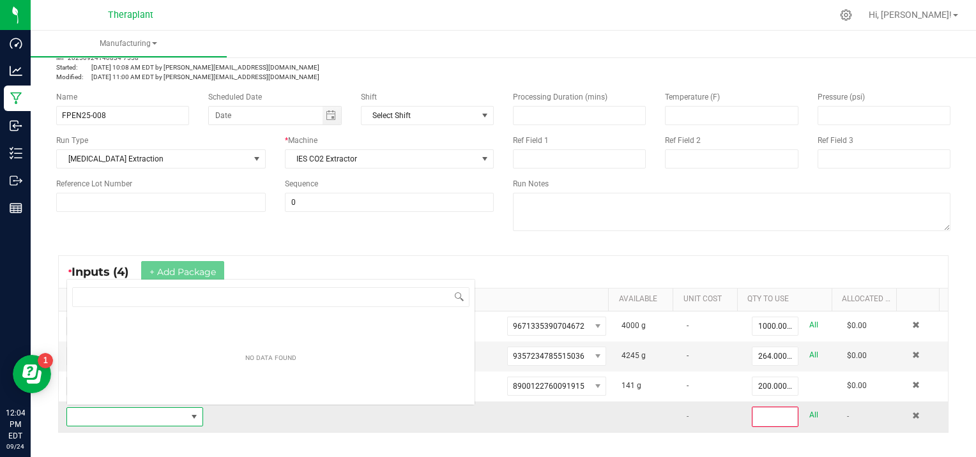
scroll to position [19, 132]
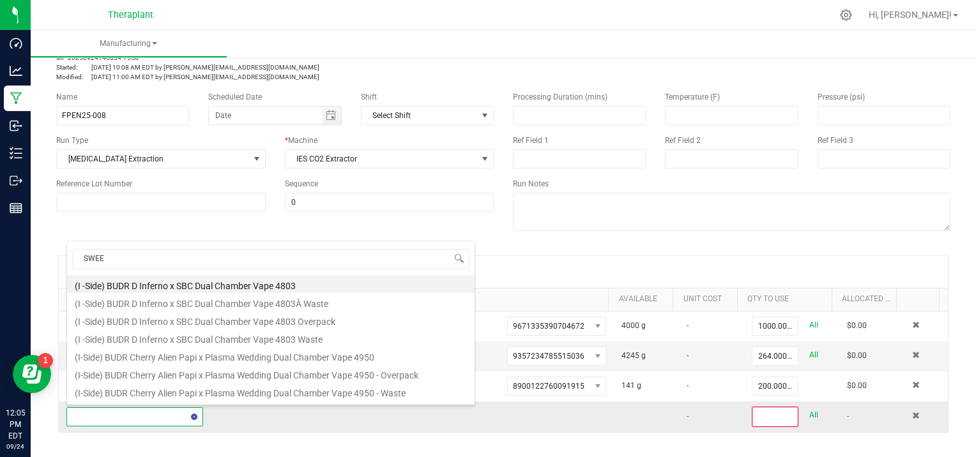
type input "SWEET"
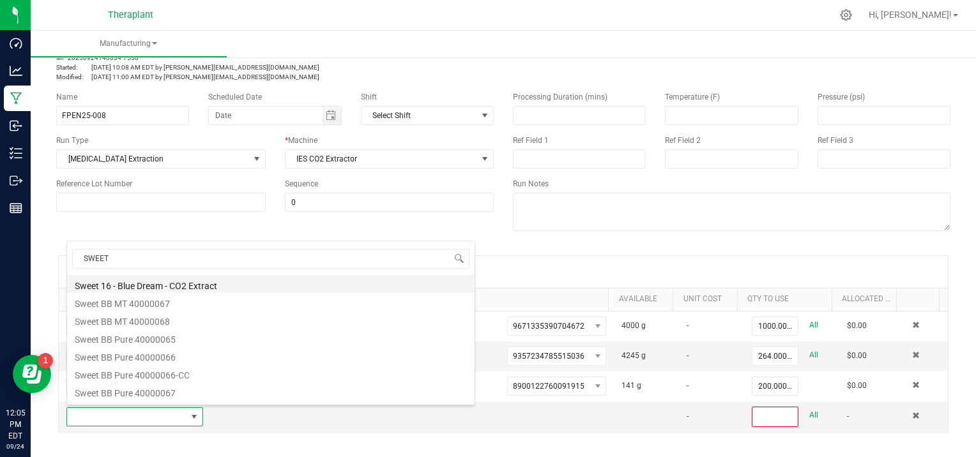
click at [151, 283] on li "Sweet 16 - Blue Dream - CO2 Extract" at bounding box center [271, 284] width 408 height 18
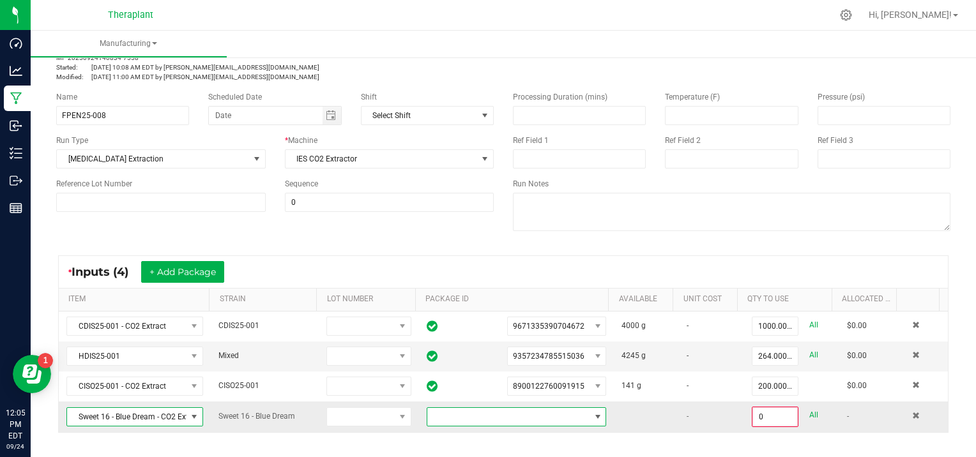
click at [593, 414] on span at bounding box center [598, 417] width 10 height 10
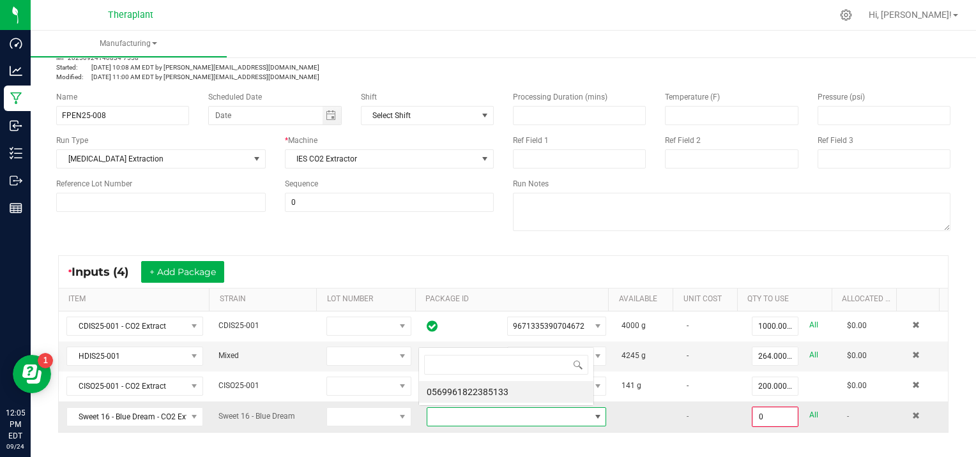
scroll to position [0, 0]
click at [501, 388] on li "0569961822385133" at bounding box center [506, 392] width 174 height 22
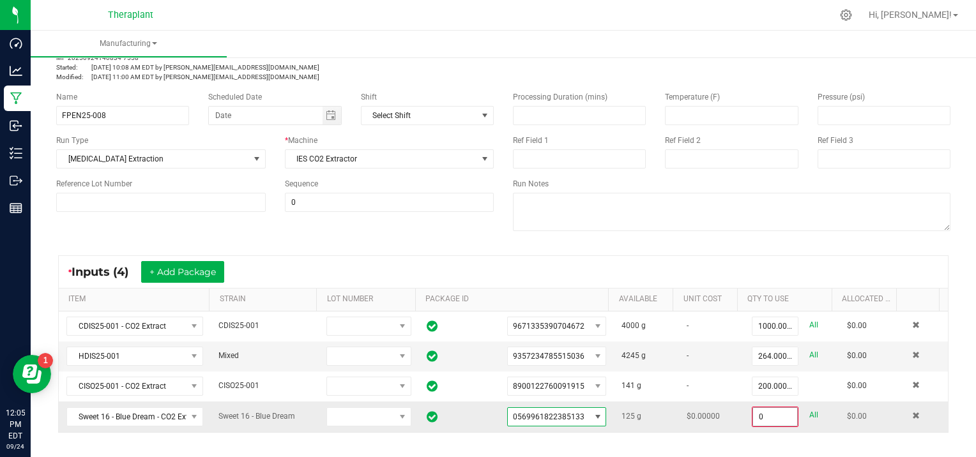
click at [775, 415] on input "0" at bounding box center [775, 417] width 44 height 18
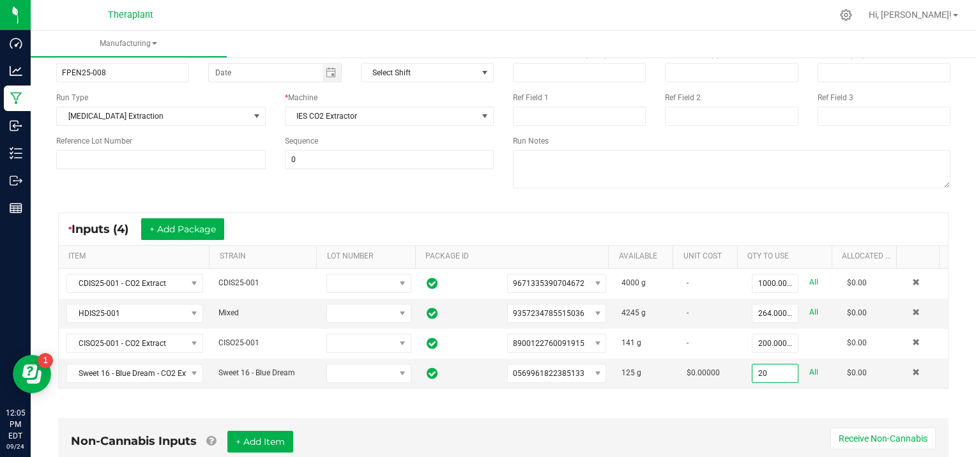
scroll to position [110, 0]
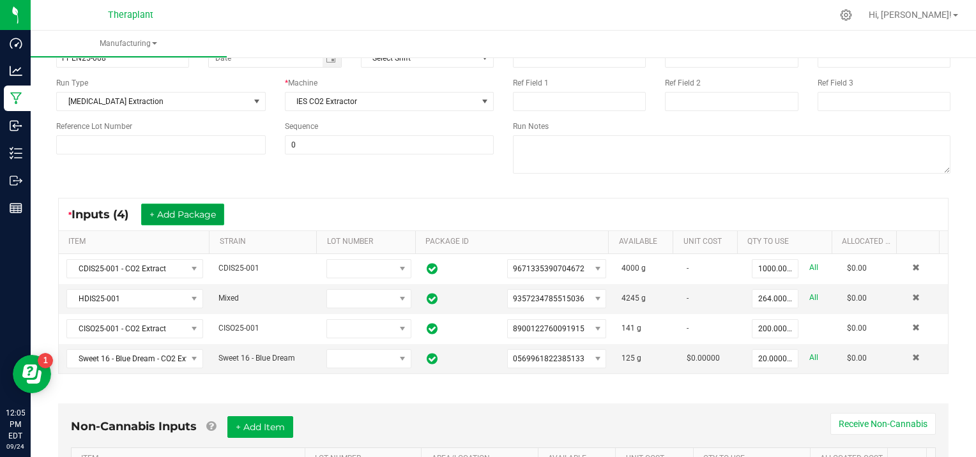
click at [169, 210] on button "+ Add Package" at bounding box center [182, 215] width 83 height 22
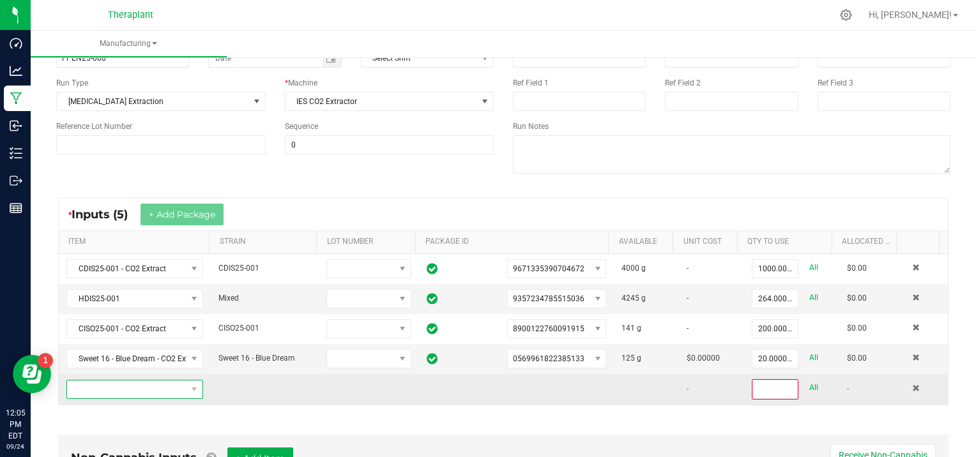
click at [111, 390] on span "NO DATA FOUND" at bounding box center [126, 390] width 119 height 18
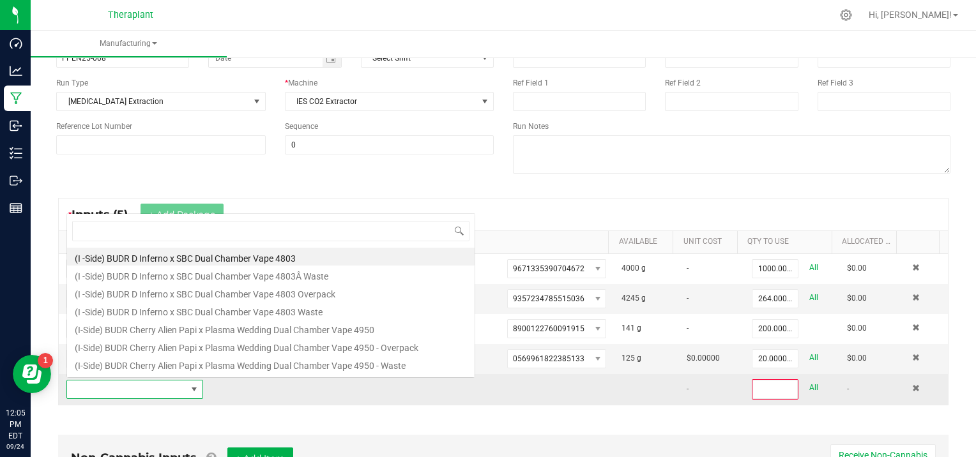
scroll to position [19, 132]
click at [912, 385] on span at bounding box center [916, 389] width 8 height 8
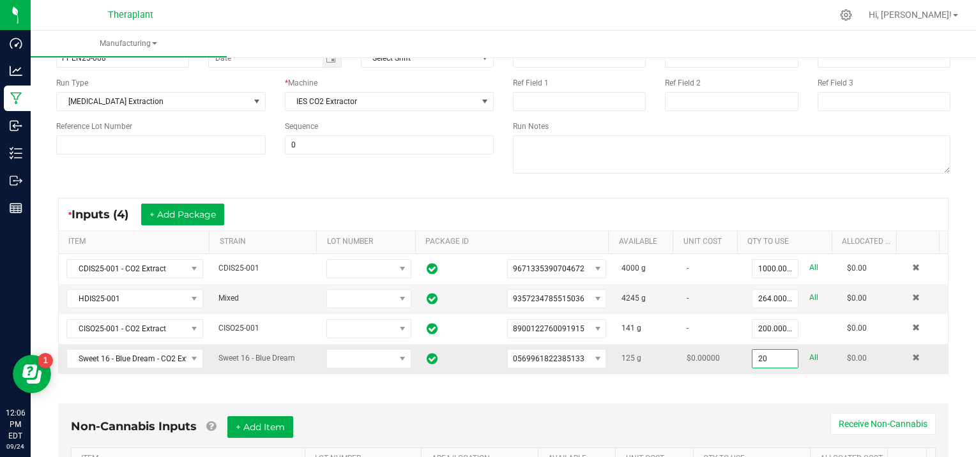
click at [779, 355] on input "20" at bounding box center [775, 359] width 45 height 18
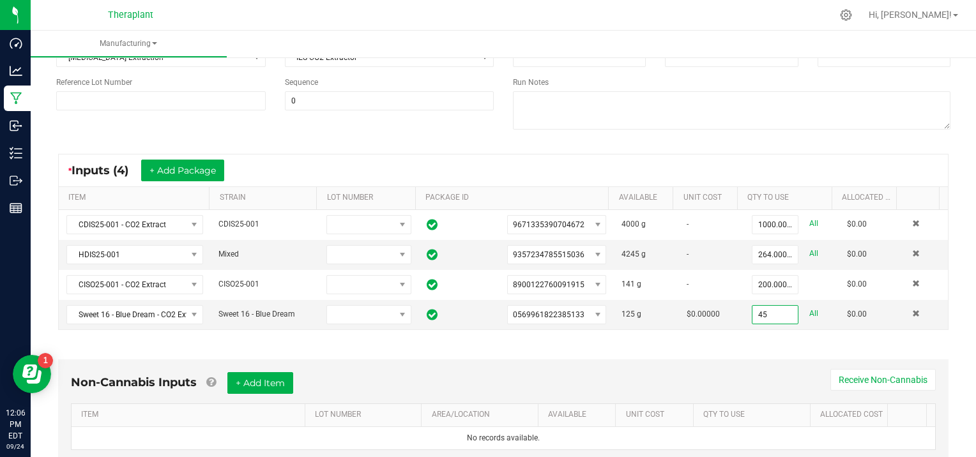
scroll to position [158, 0]
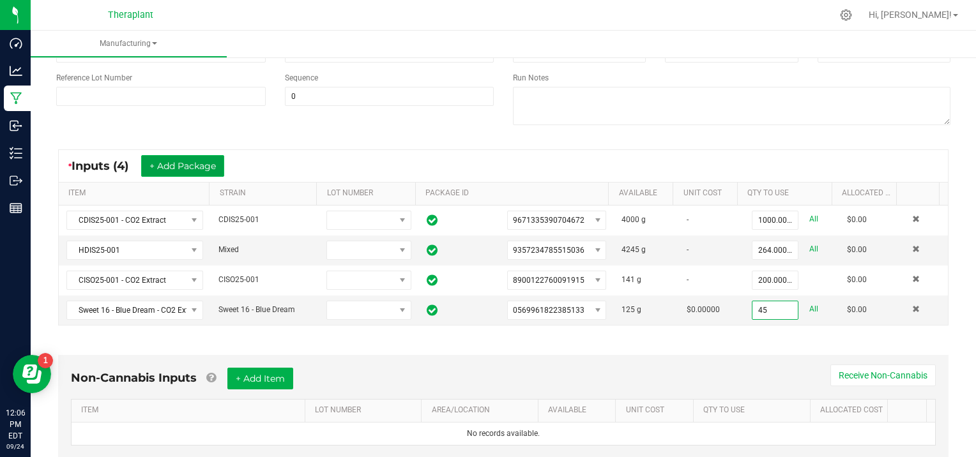
type input "45.0000 g"
click at [174, 165] on button "+ Add Package" at bounding box center [182, 166] width 83 height 22
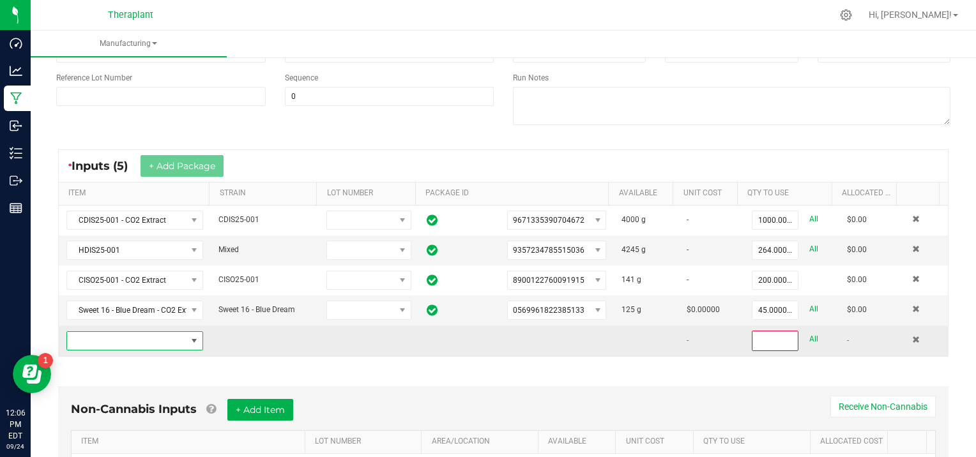
click at [111, 339] on span "NO DATA FOUND" at bounding box center [126, 341] width 119 height 18
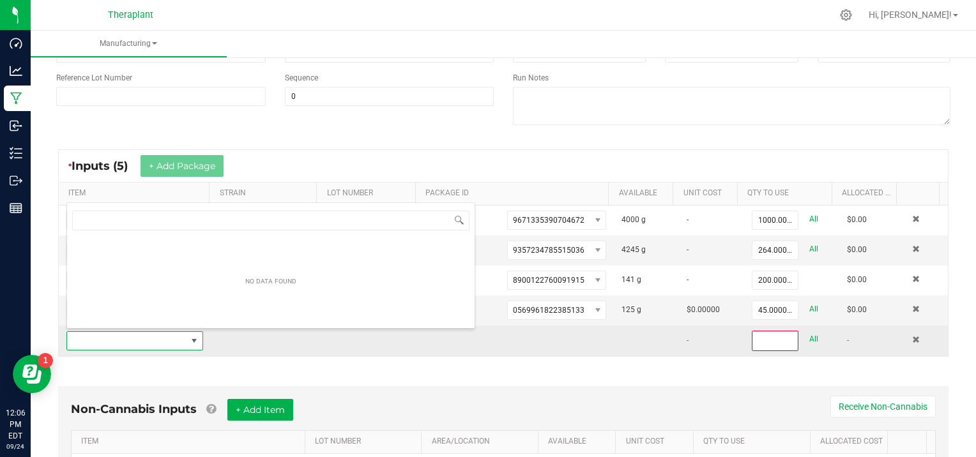
scroll to position [19, 132]
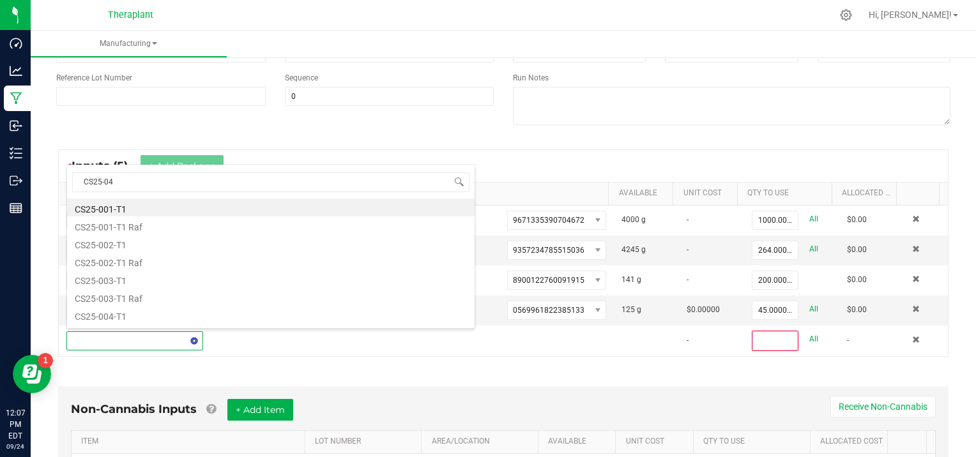
type input "CS25-043"
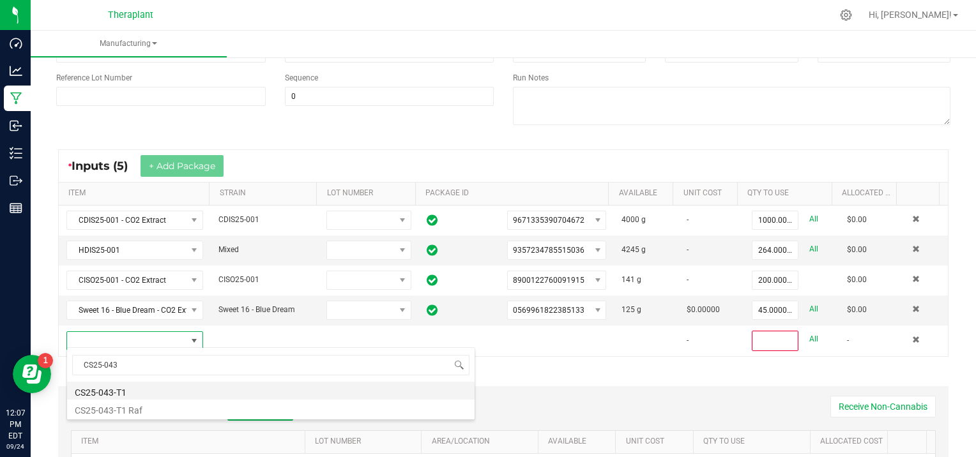
click at [206, 391] on li "CS25-043-T1" at bounding box center [271, 391] width 408 height 18
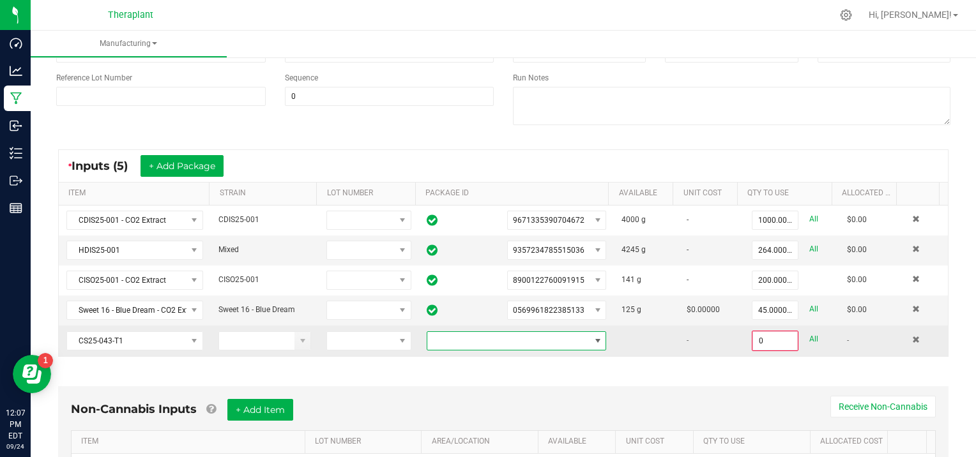
click at [593, 337] on span at bounding box center [598, 341] width 10 height 10
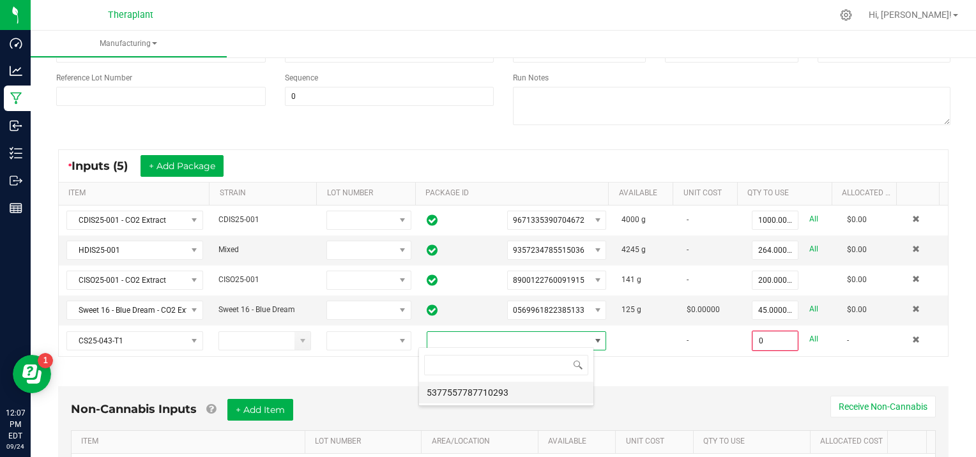
scroll to position [19, 175]
click at [531, 399] on li "5377557787710293" at bounding box center [506, 393] width 174 height 22
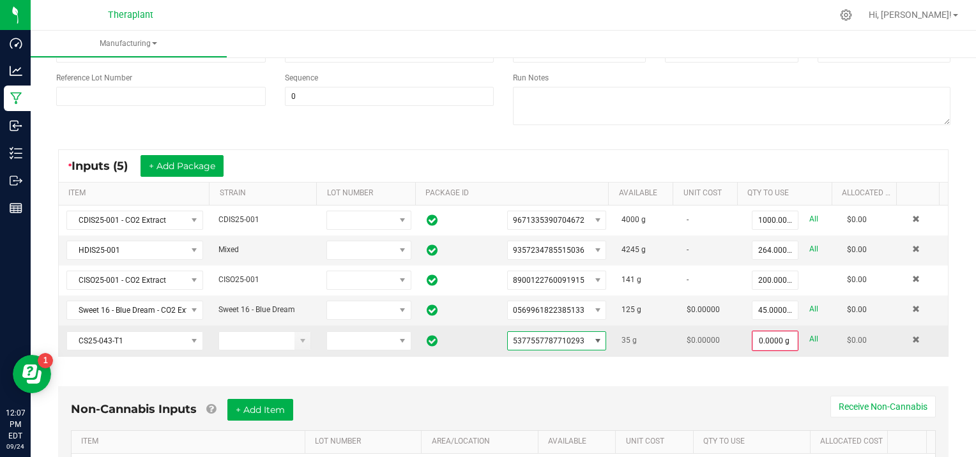
click at [809, 332] on link "All" at bounding box center [813, 339] width 9 height 17
type input "35.0000 g"
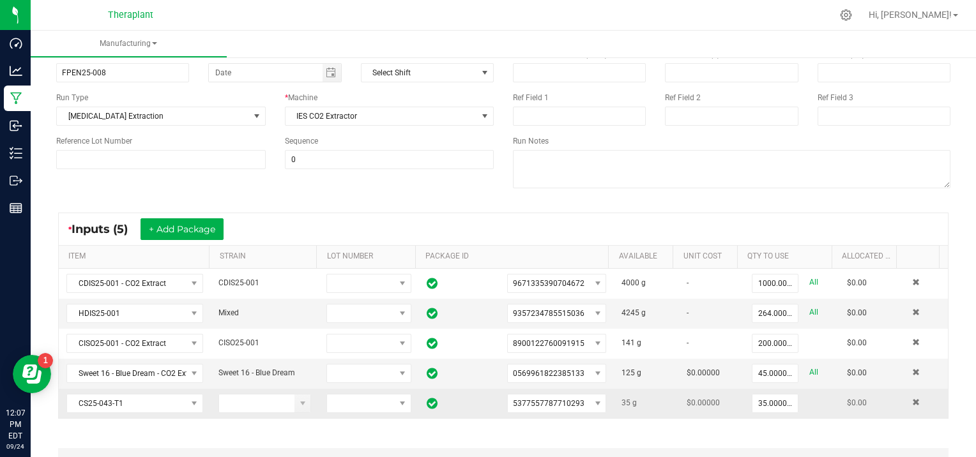
scroll to position [0, 0]
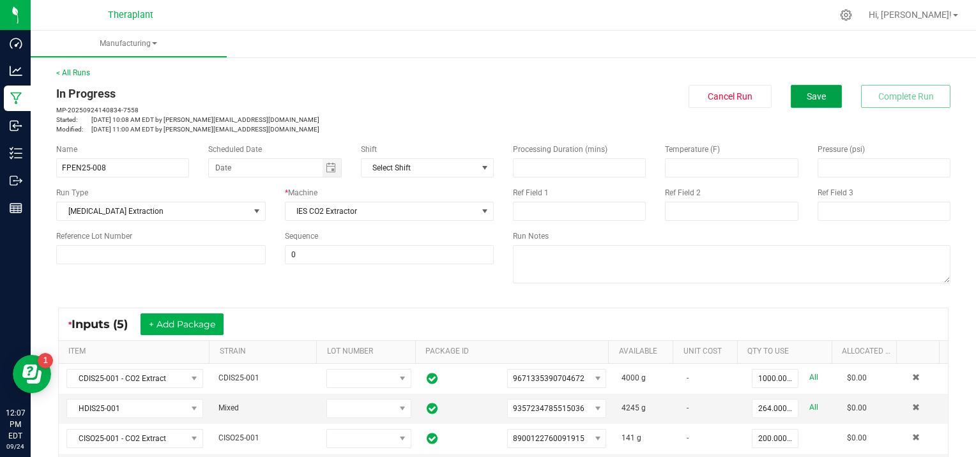
click at [794, 100] on button "Save" at bounding box center [816, 96] width 51 height 23
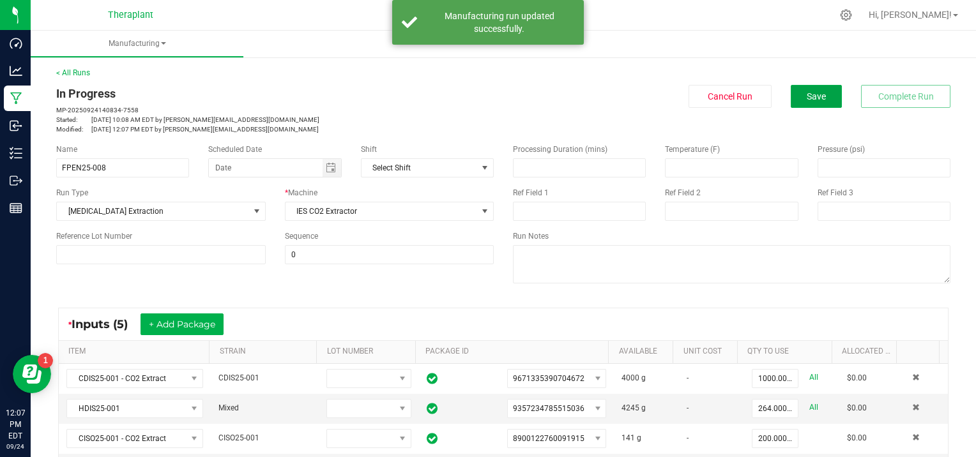
click at [794, 100] on button "Save" at bounding box center [816, 96] width 51 height 23
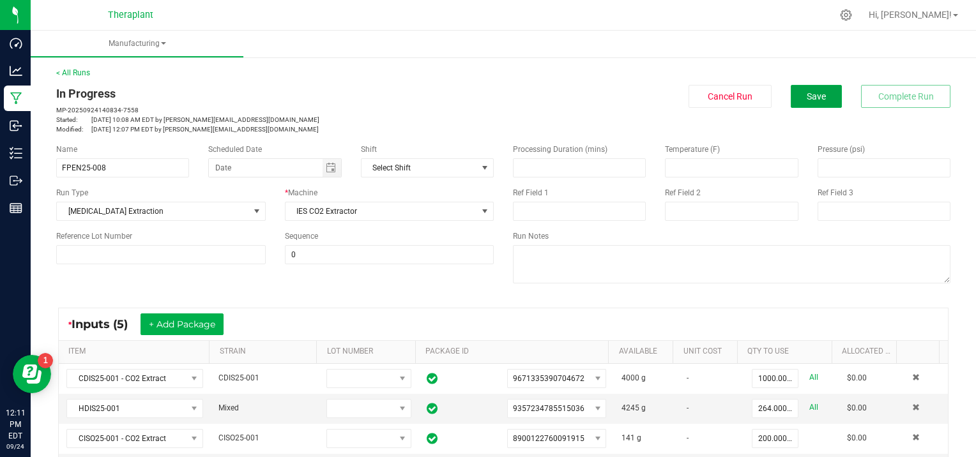
click at [794, 100] on button "Save" at bounding box center [816, 96] width 51 height 23
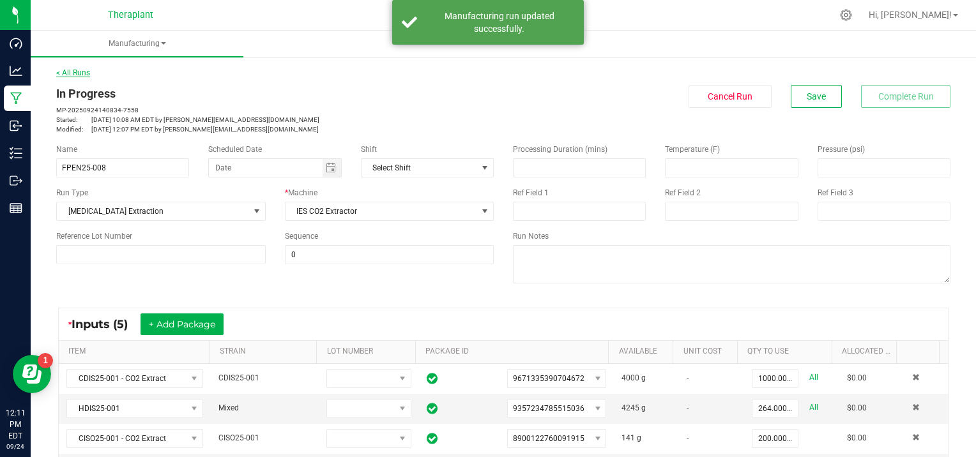
click at [79, 69] on link "< All Runs" at bounding box center [73, 72] width 34 height 9
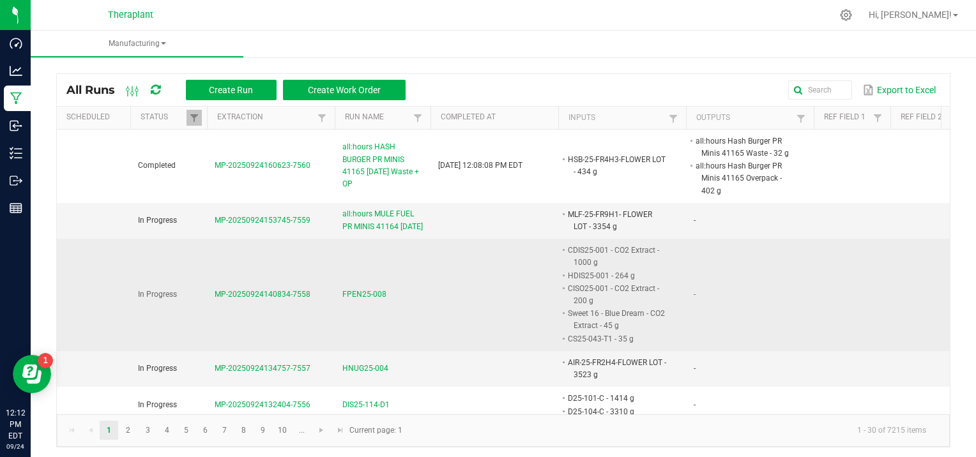
click at [238, 299] on span "MP-20250924140834-7558" at bounding box center [263, 294] width 96 height 9
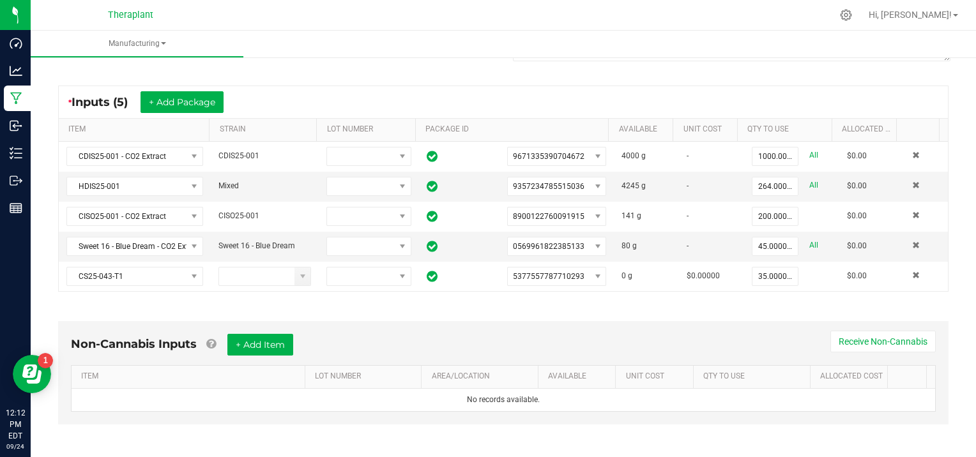
scroll to position [237, 0]
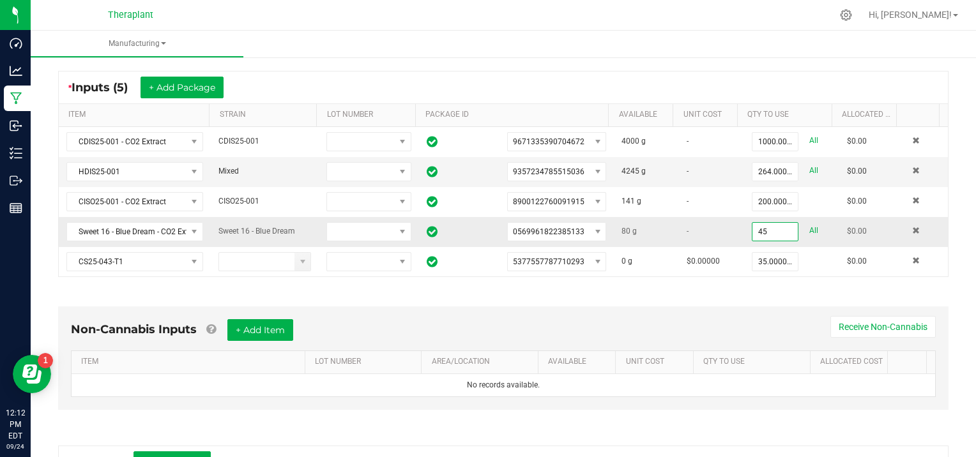
click at [774, 229] on input "45" at bounding box center [775, 232] width 45 height 18
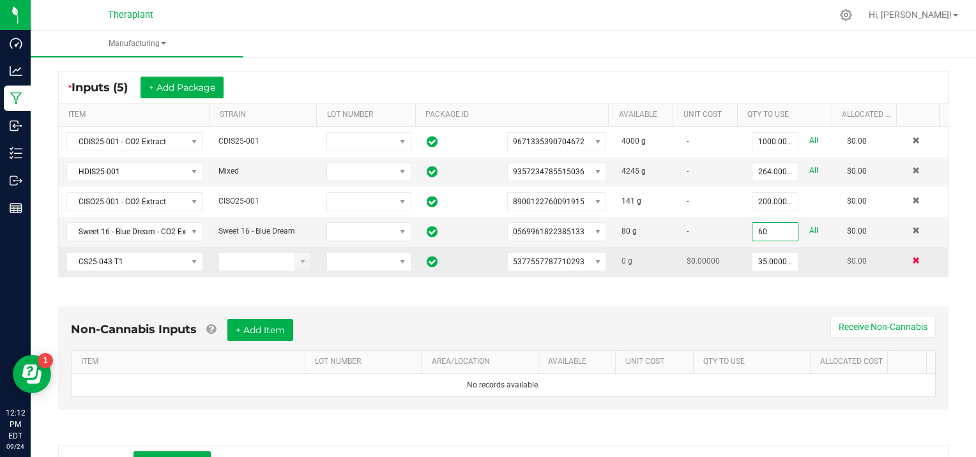
type input "60.0000 g"
click at [912, 261] on span at bounding box center [916, 261] width 8 height 8
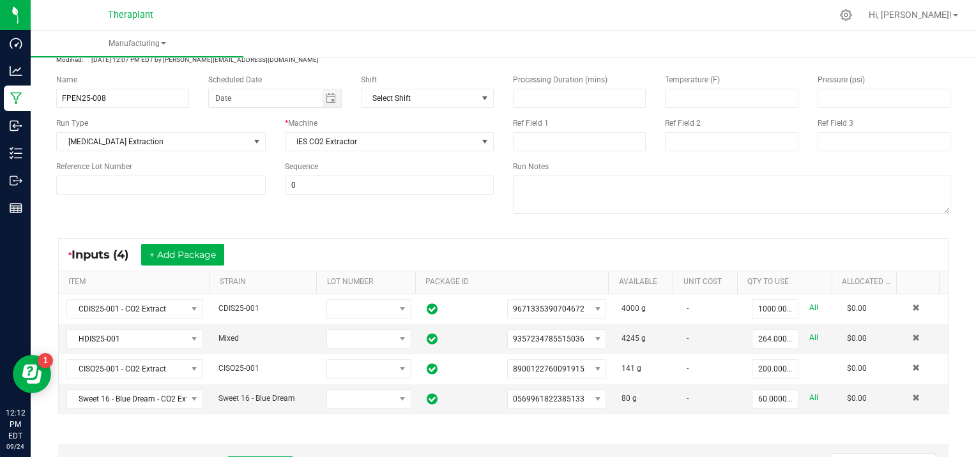
scroll to position [0, 0]
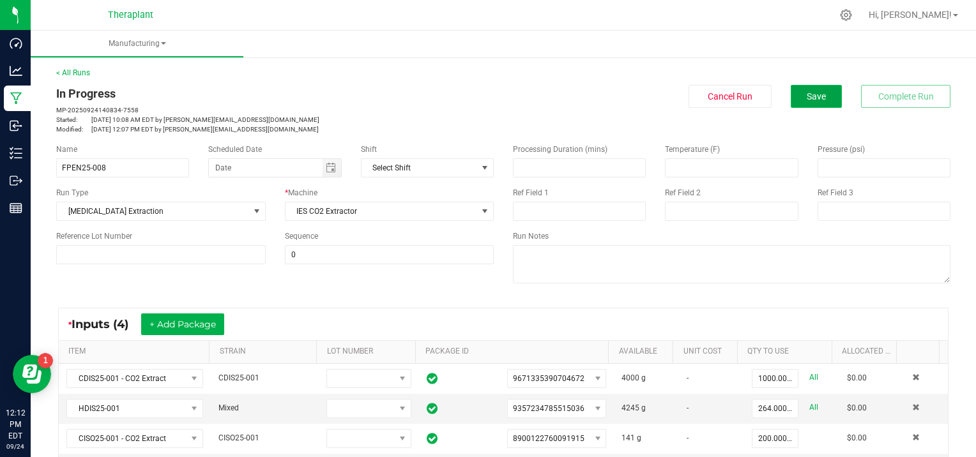
click at [791, 95] on button "Save" at bounding box center [816, 96] width 51 height 23
click at [822, 92] on button "Save" at bounding box center [816, 96] width 51 height 23
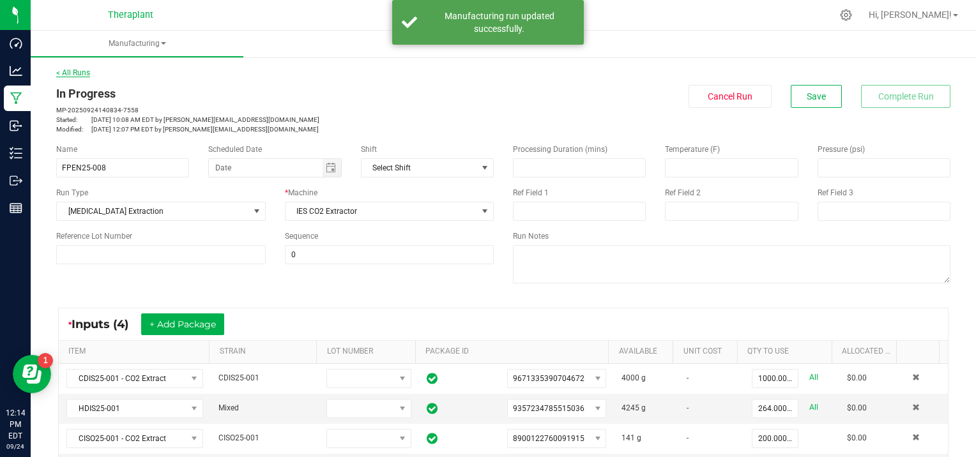
click at [82, 72] on link "< All Runs" at bounding box center [73, 72] width 34 height 9
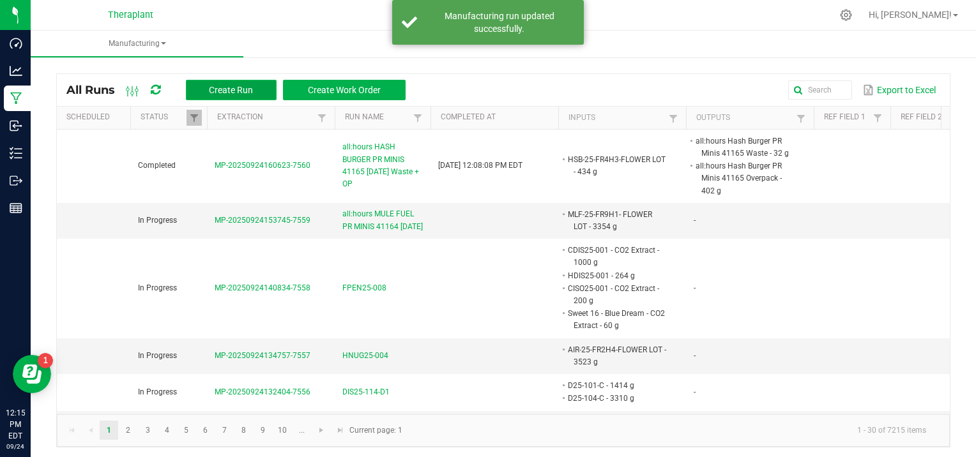
click at [235, 84] on button "Create Run" at bounding box center [231, 90] width 91 height 20
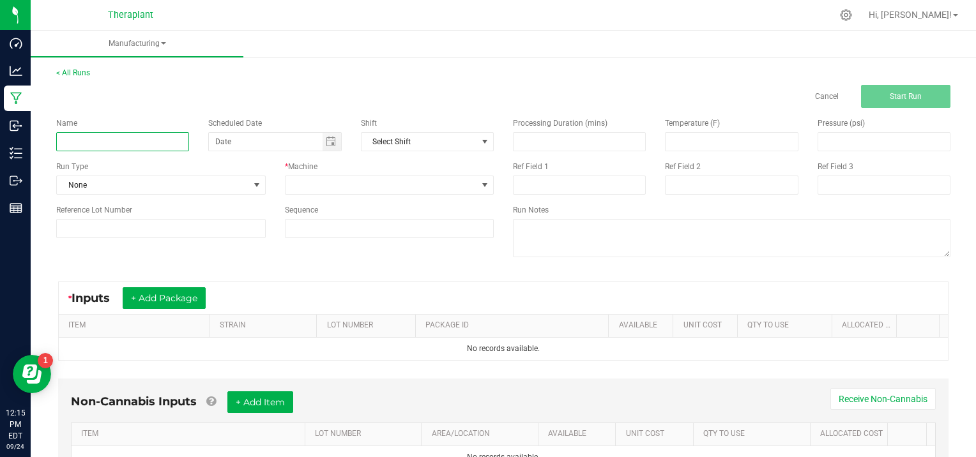
click at [73, 141] on input at bounding box center [122, 141] width 133 height 19
type input "D25-112"
click at [257, 185] on span at bounding box center [257, 185] width 10 height 10
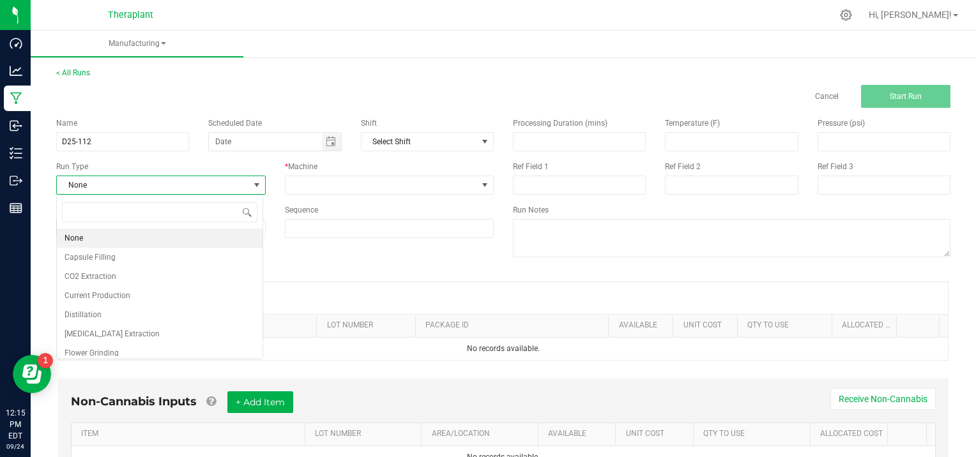
scroll to position [19, 206]
click at [139, 335] on li "[MEDICAL_DATA] Extraction" at bounding box center [160, 334] width 206 height 19
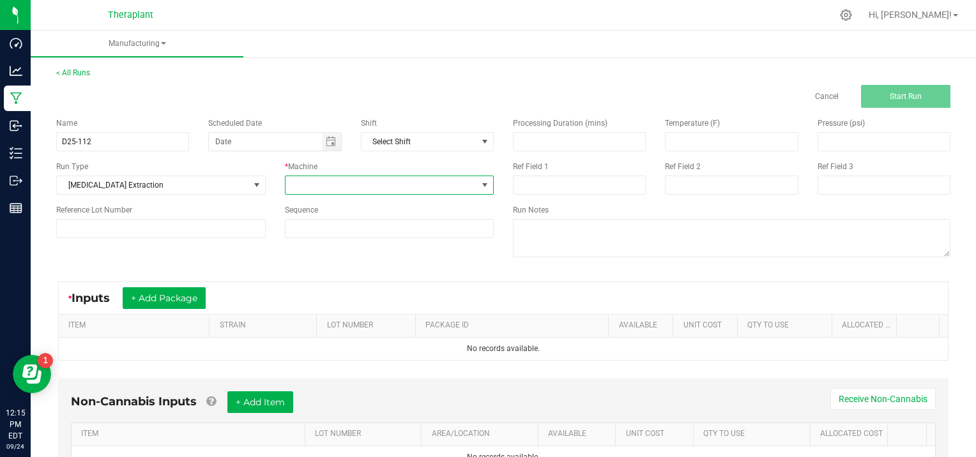
click at [480, 183] on span at bounding box center [485, 185] width 10 height 10
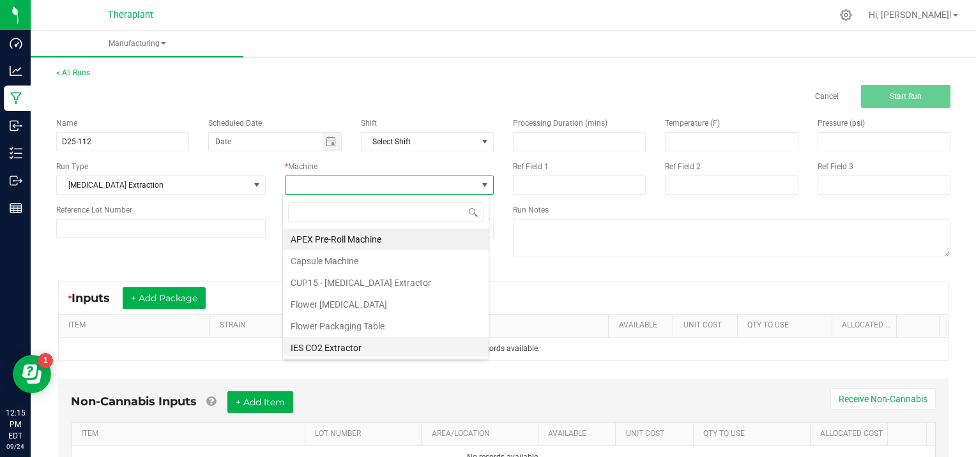
click at [367, 350] on li "IES CO2 Extractor" at bounding box center [386, 348] width 206 height 22
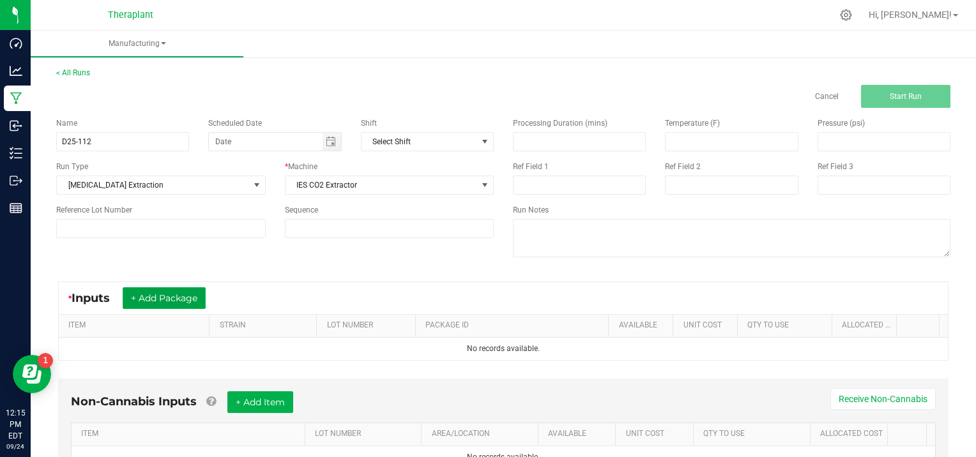
click at [151, 296] on button "+ Add Package" at bounding box center [164, 298] width 83 height 22
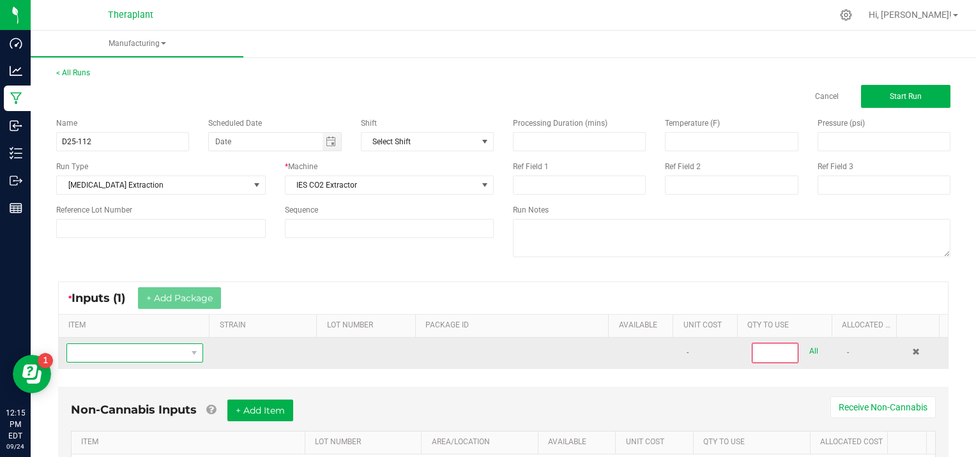
click at [111, 351] on span "NO DATA FOUND" at bounding box center [126, 353] width 119 height 18
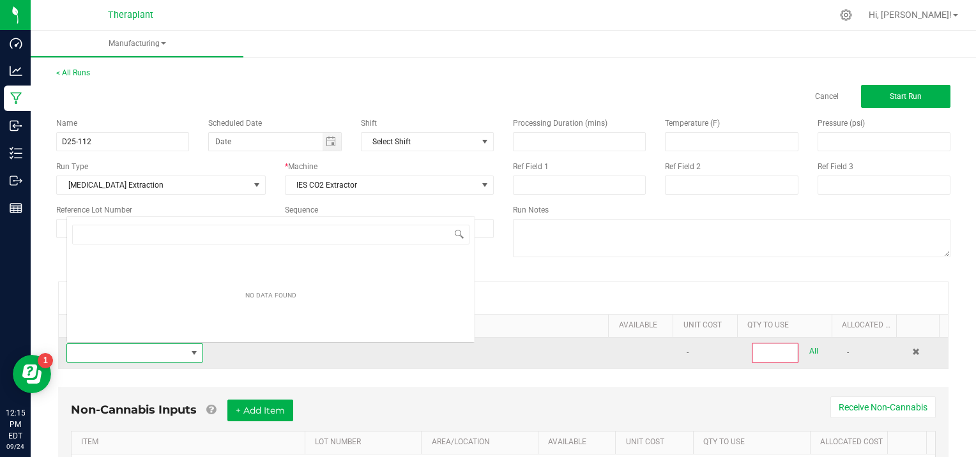
scroll to position [19, 132]
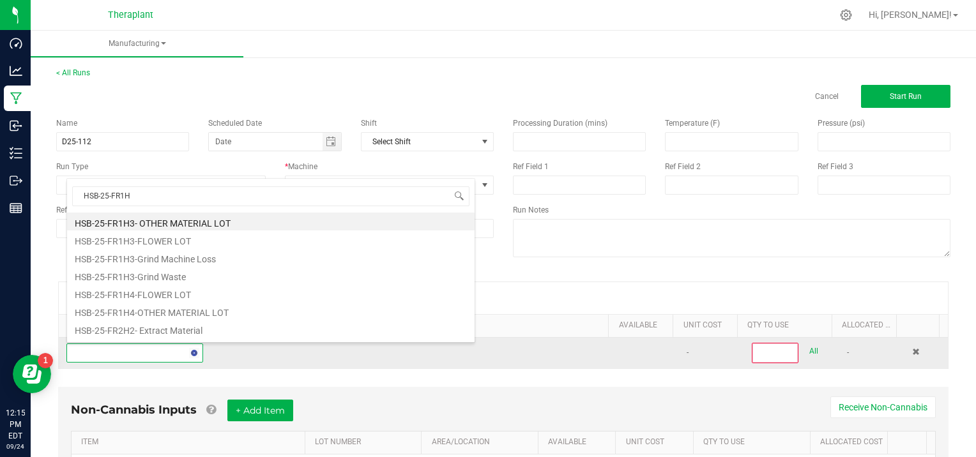
type input "HSB-25-FR1H3"
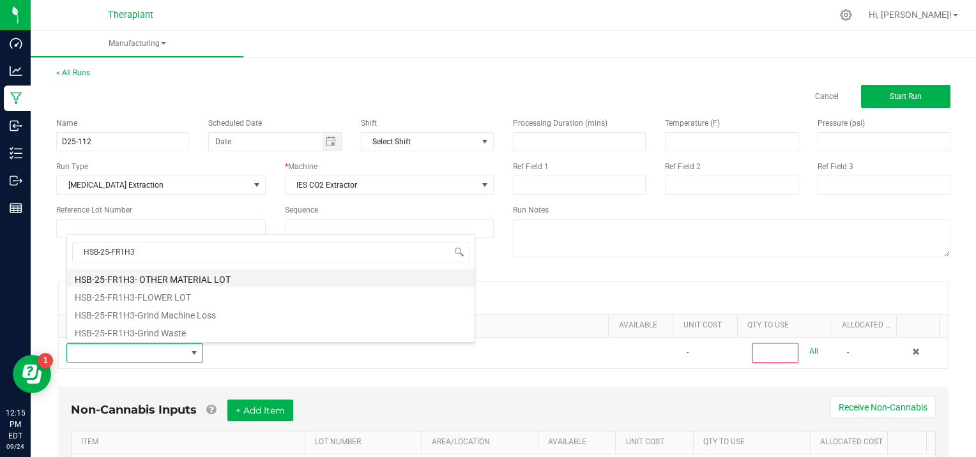
click at [230, 273] on li "HSB-25-FR1H3- OTHER MATERIAL LOT" at bounding box center [271, 278] width 408 height 18
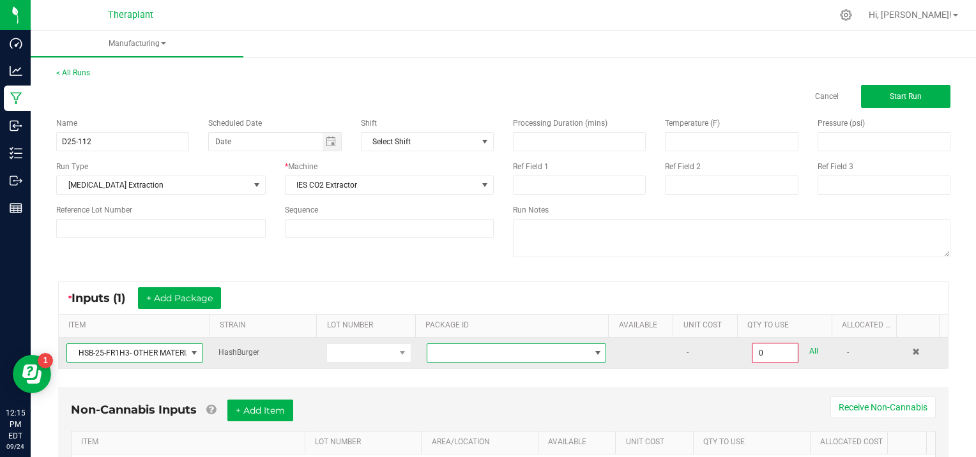
click at [593, 350] on span at bounding box center [598, 353] width 10 height 10
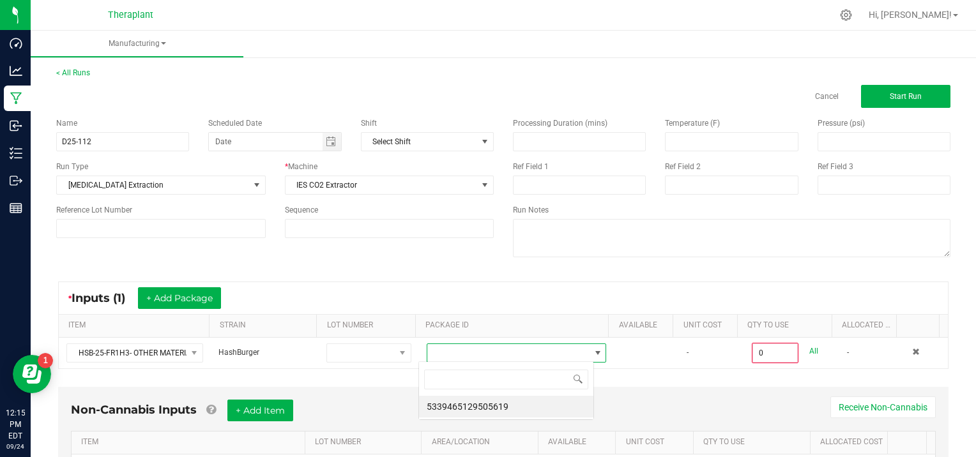
scroll to position [19, 175]
click at [514, 406] on li "5339465129505619" at bounding box center [506, 407] width 174 height 22
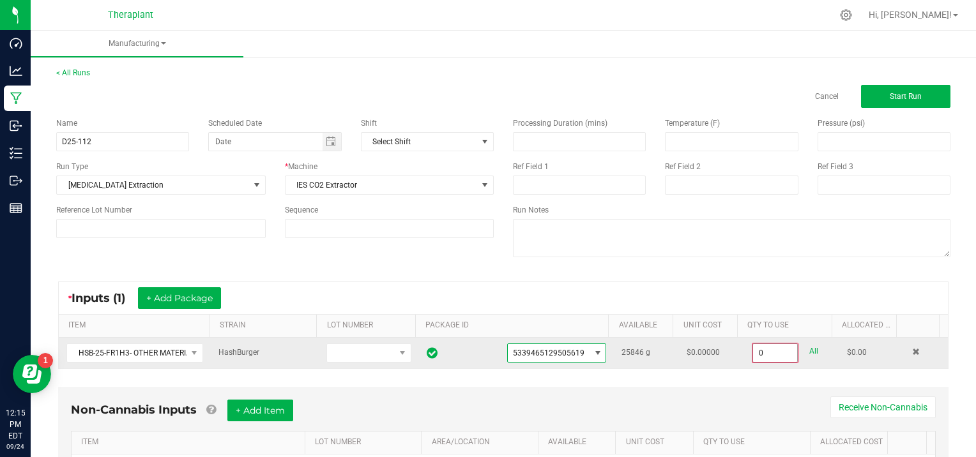
click at [774, 353] on input "0" at bounding box center [775, 353] width 44 height 18
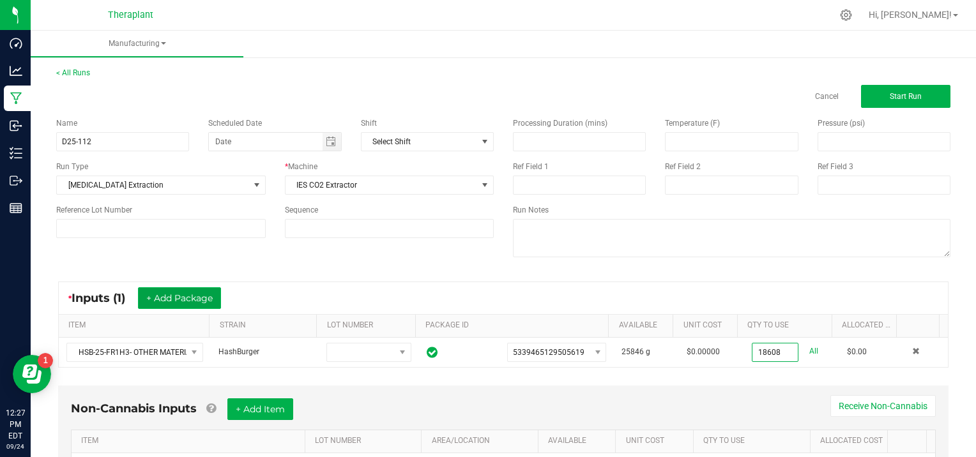
type input "18608.0000 g"
click at [164, 294] on button "+ Add Package" at bounding box center [179, 298] width 83 height 22
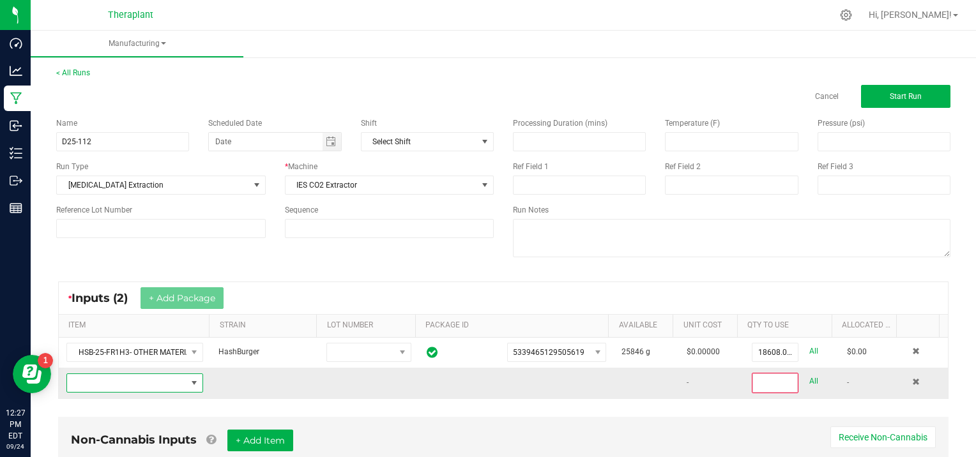
click at [108, 383] on span "NO DATA FOUND" at bounding box center [126, 383] width 119 height 18
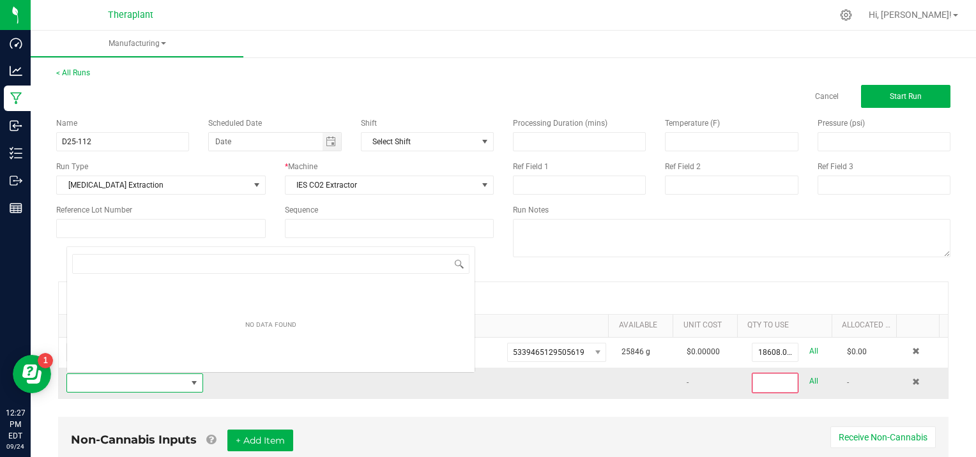
scroll to position [19, 132]
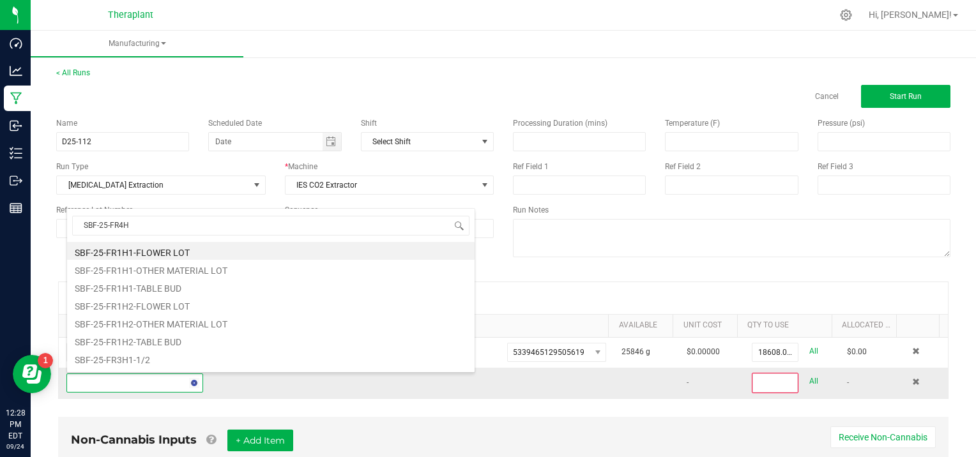
type input "SBF-25-FR4H4"
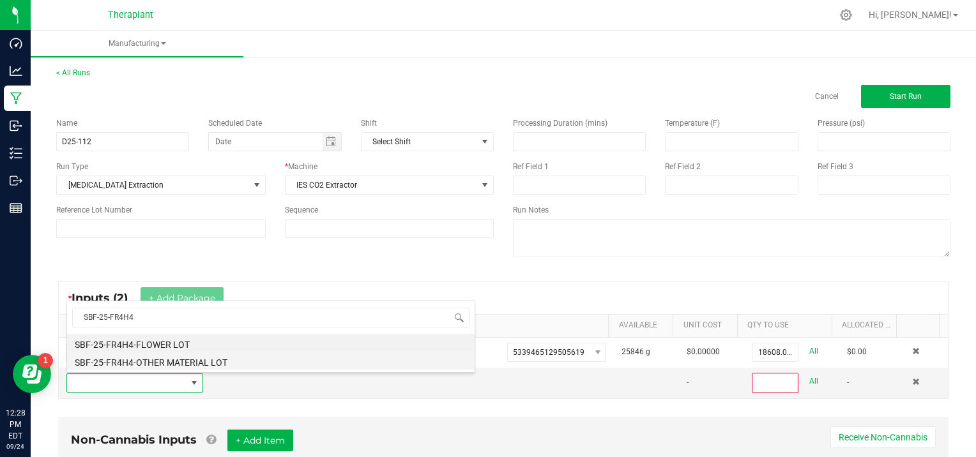
click at [148, 360] on li "SBF-25-FR4H4-OTHER MATERIAL LOT" at bounding box center [271, 361] width 408 height 18
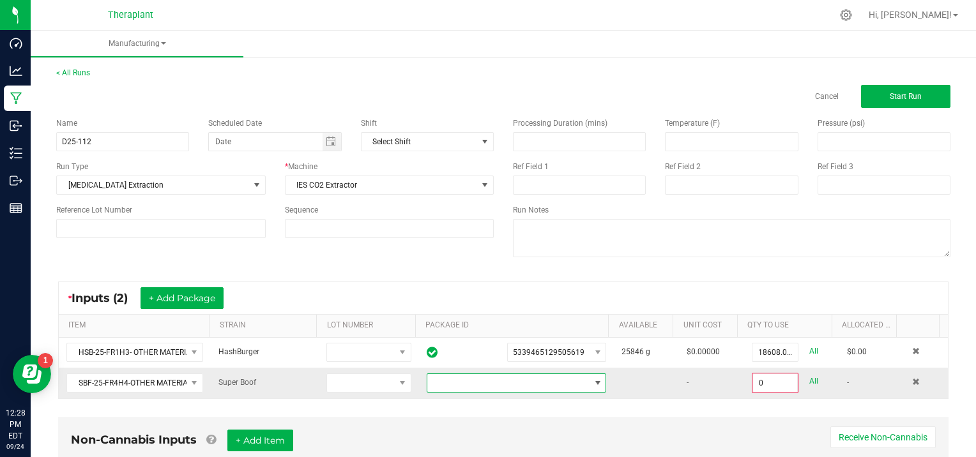
click at [593, 380] on span at bounding box center [598, 383] width 10 height 10
click at [546, 434] on li "2281522781013824" at bounding box center [506, 436] width 174 height 22
click at [777, 378] on input "0" at bounding box center [775, 383] width 44 height 18
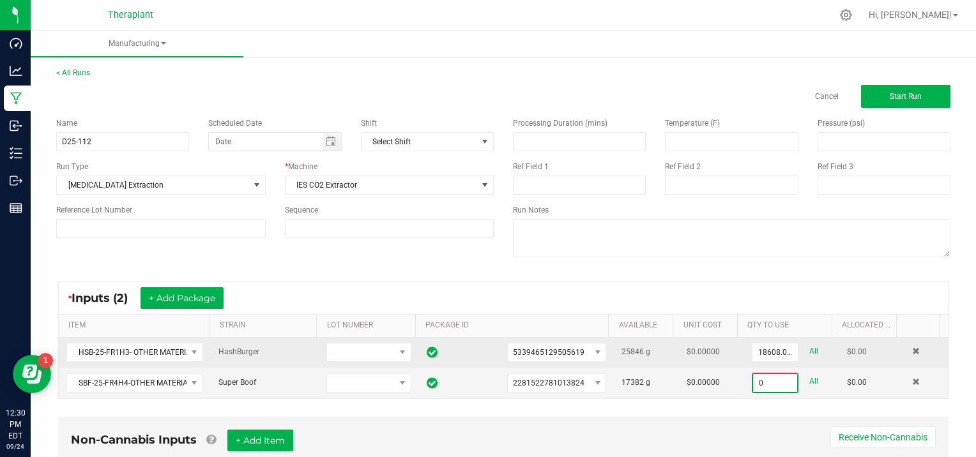
type input "0.0000 g"
click at [809, 345] on link "All" at bounding box center [813, 351] width 9 height 17
type input "25846.0000 g"
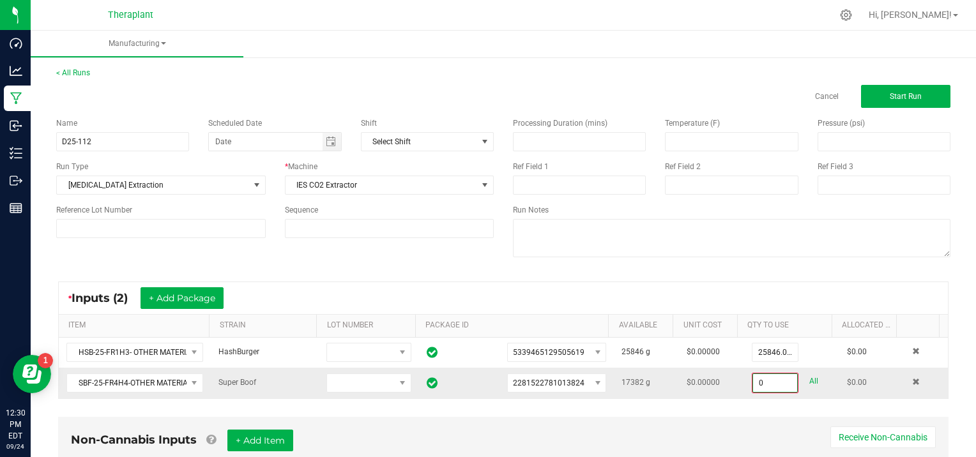
click at [779, 379] on input "0" at bounding box center [775, 383] width 44 height 18
click at [799, 379] on div "All" at bounding box center [809, 381] width 20 height 17
click at [809, 377] on link "All" at bounding box center [813, 381] width 9 height 17
type input "17382.0000 g"
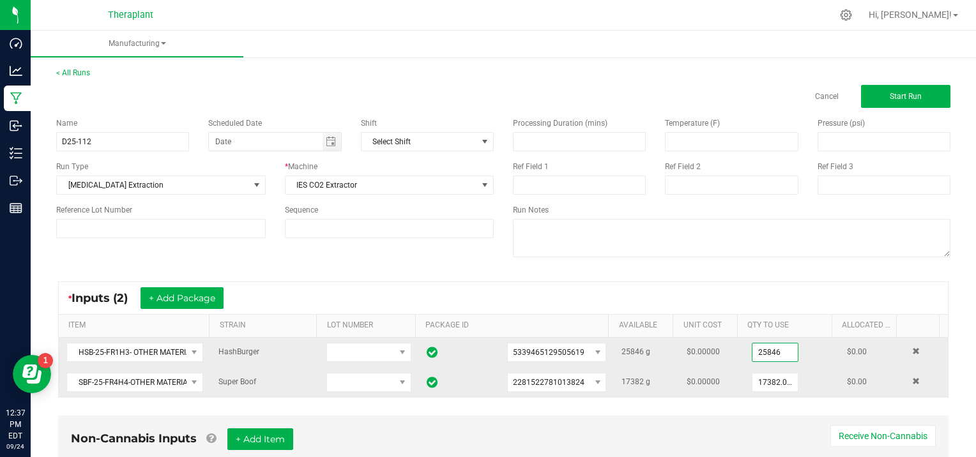
click at [773, 350] on input "25846" at bounding box center [775, 353] width 45 height 18
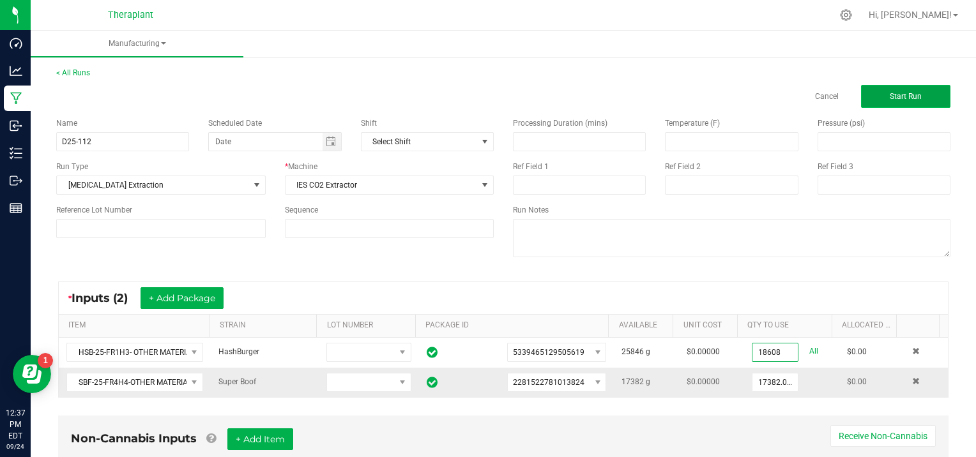
type input "18608.0000 g"
click at [910, 89] on button "Start Run" at bounding box center [905, 96] width 89 height 23
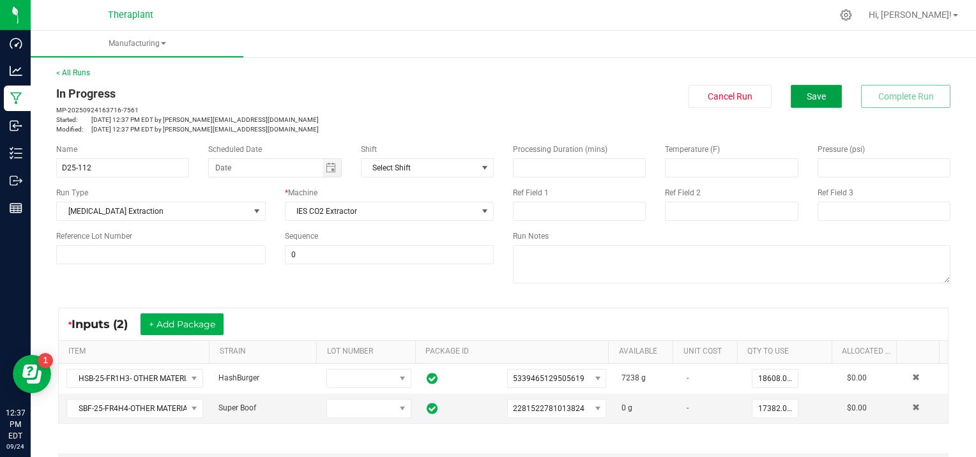
click at [799, 102] on button "Save" at bounding box center [816, 96] width 51 height 23
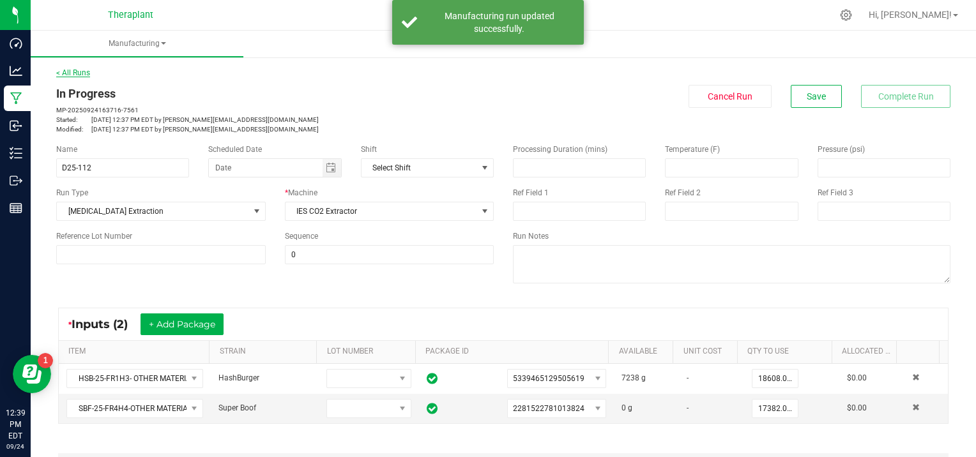
click at [77, 73] on link "< All Runs" at bounding box center [73, 72] width 34 height 9
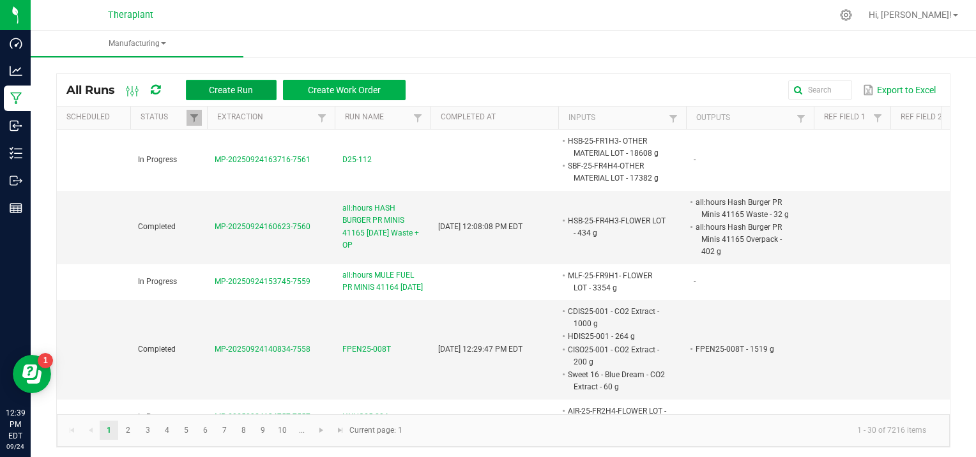
click at [230, 90] on span "Create Run" at bounding box center [231, 90] width 44 height 10
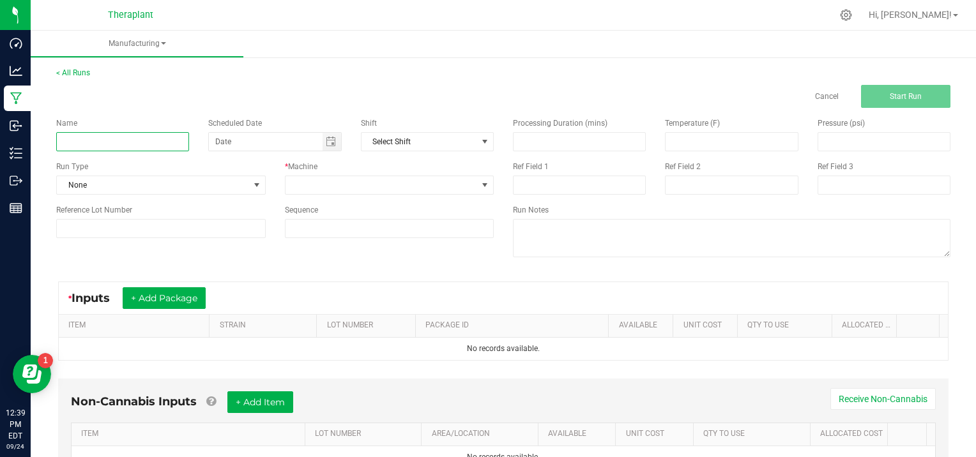
click at [78, 136] on input at bounding box center [122, 141] width 133 height 19
type input "APT-25-FR6H1 GRIND [DATE]"
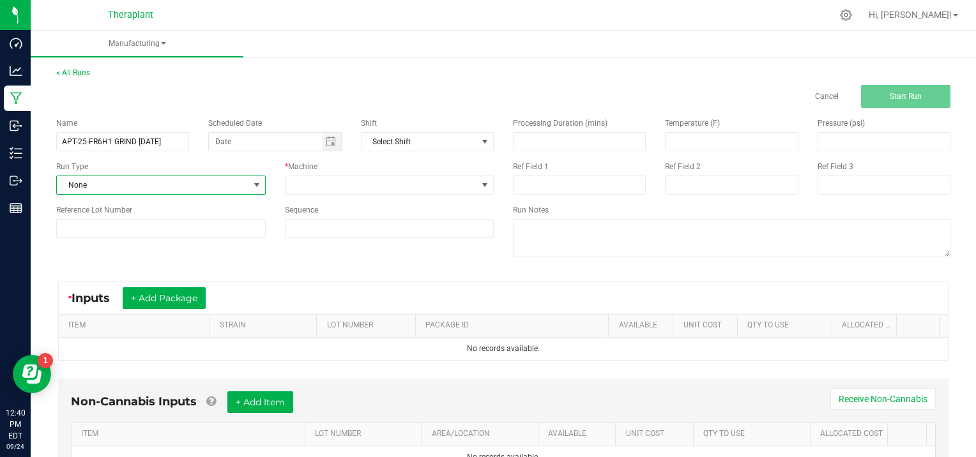
click at [252, 184] on span at bounding box center [257, 185] width 10 height 10
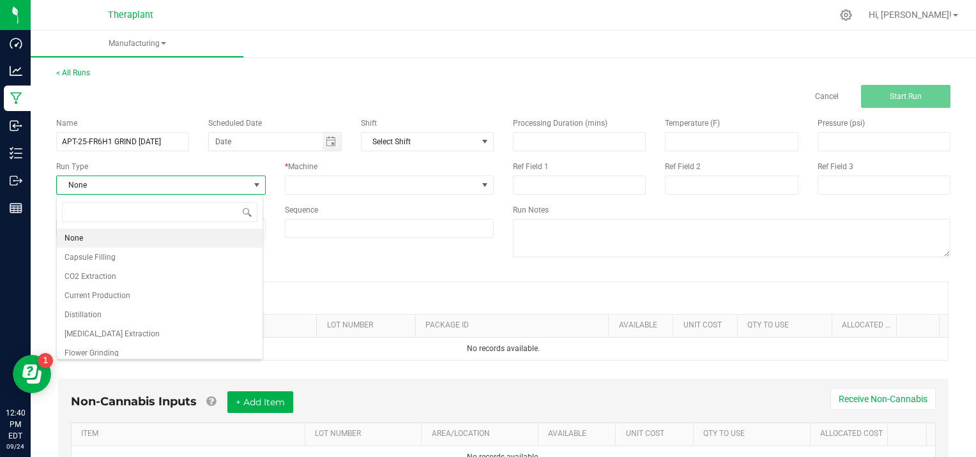
scroll to position [19, 206]
drag, startPoint x: 141, startPoint y: 350, endPoint x: 327, endPoint y: 266, distance: 203.9
click at [144, 348] on li "Flower Grinding" at bounding box center [160, 353] width 206 height 19
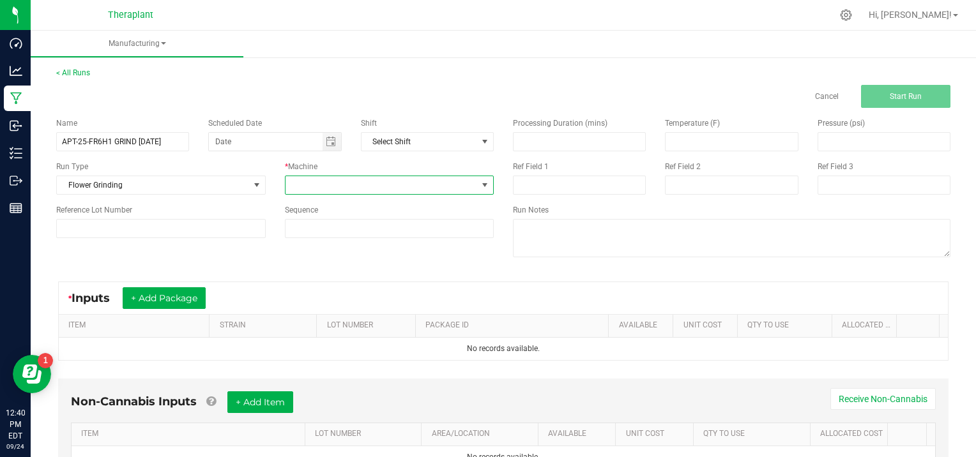
click at [481, 183] on span at bounding box center [485, 185] width 10 height 10
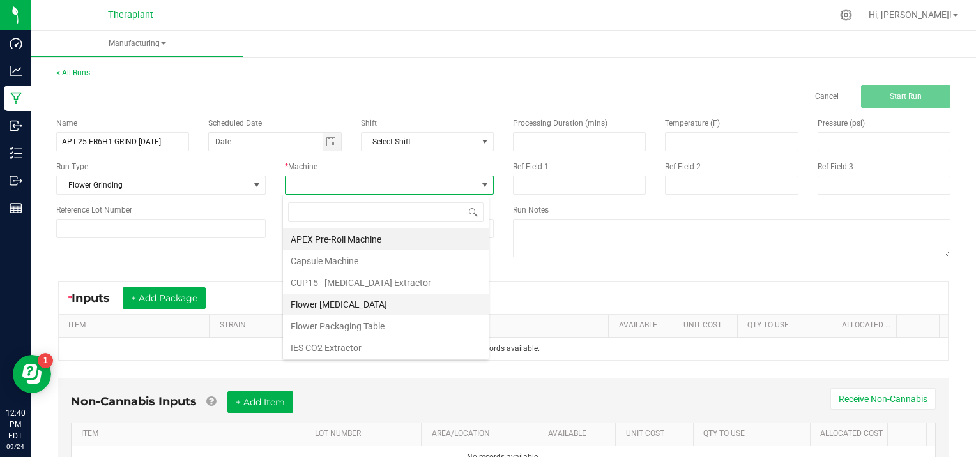
click at [376, 303] on li "Flower [MEDICAL_DATA]" at bounding box center [386, 305] width 206 height 22
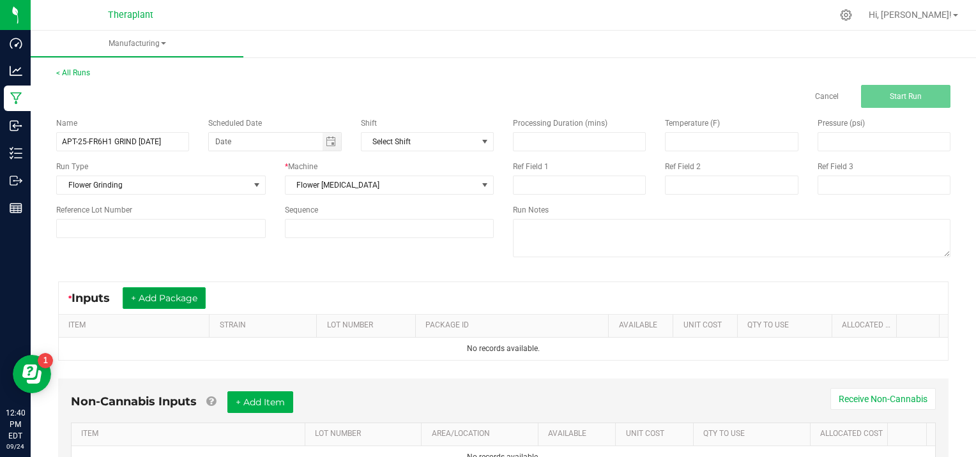
click at [154, 294] on button "+ Add Package" at bounding box center [164, 298] width 83 height 22
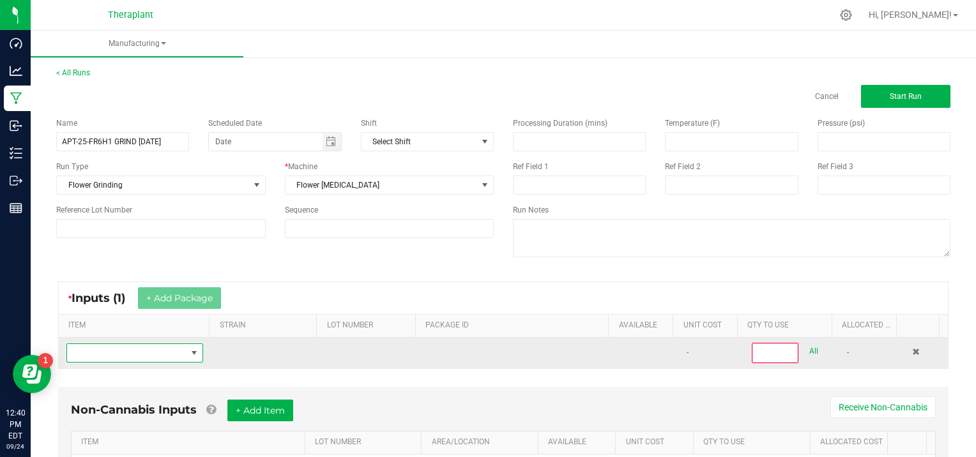
click at [107, 349] on span "NO DATA FOUND" at bounding box center [126, 353] width 119 height 18
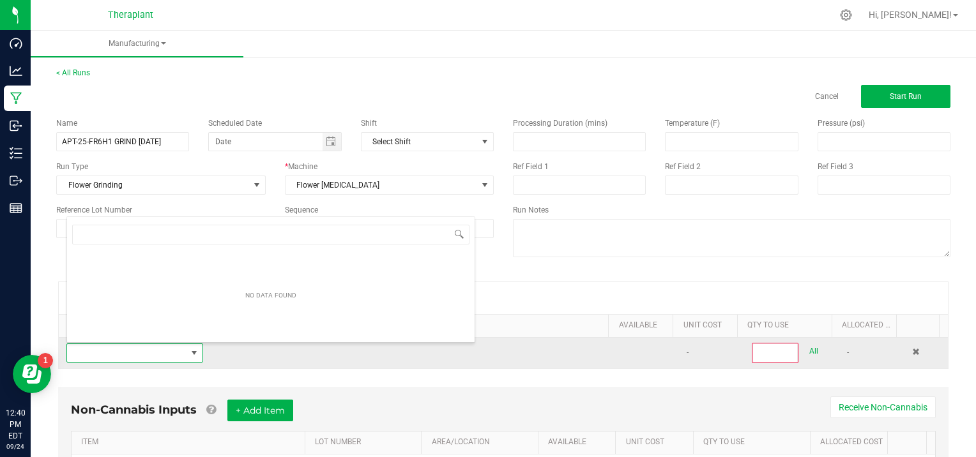
scroll to position [19, 132]
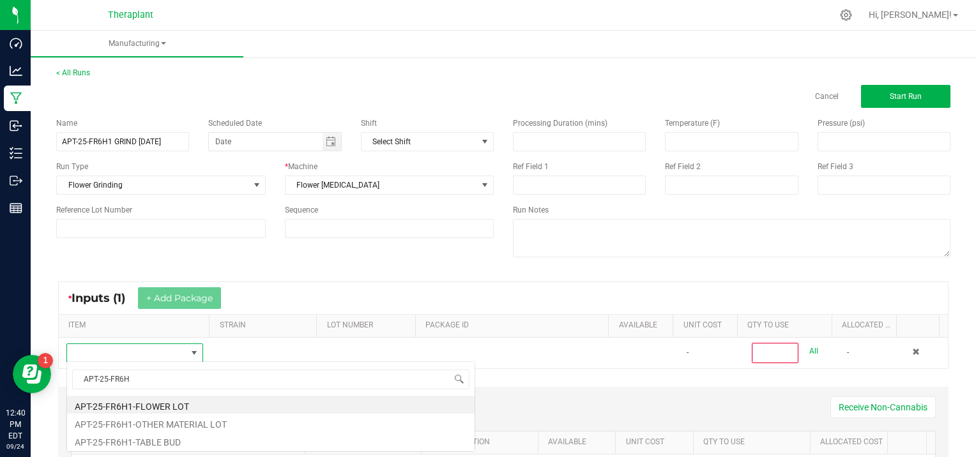
type input "APT-25-FR6H1"
click at [174, 403] on li "APT-25-FR6H1-FLOWER LOT" at bounding box center [271, 405] width 408 height 18
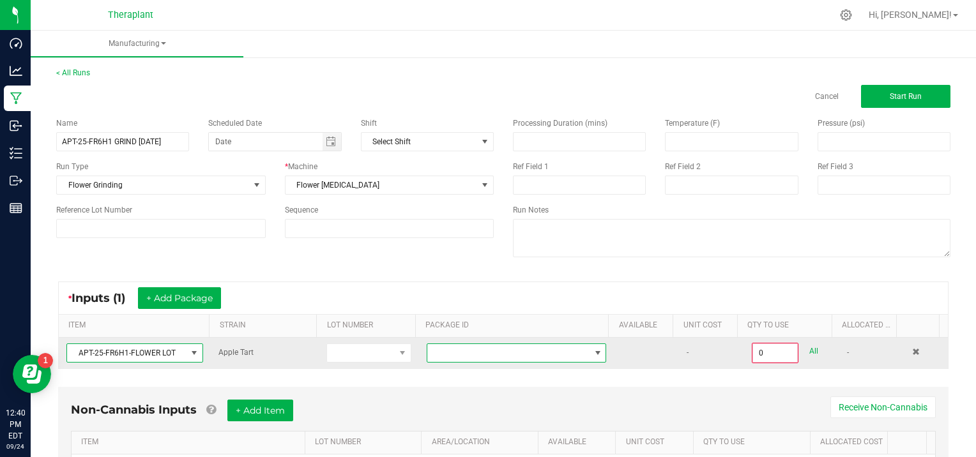
click at [593, 351] on span at bounding box center [598, 353] width 10 height 10
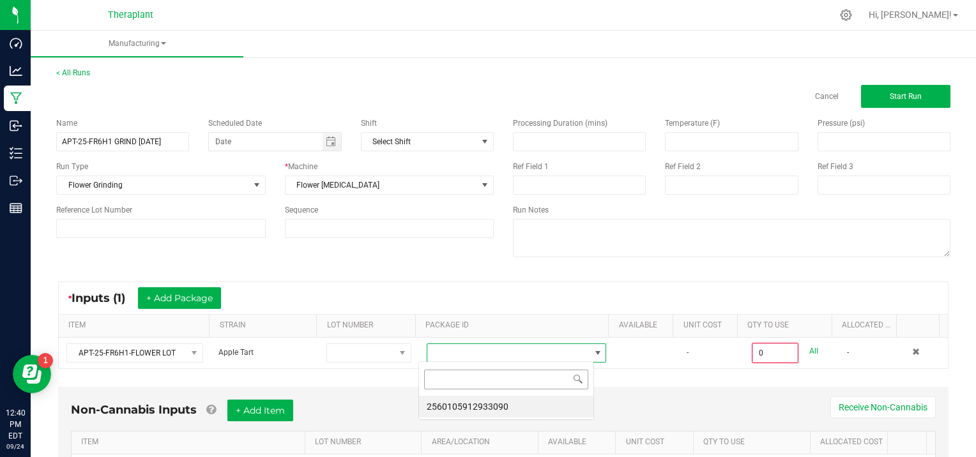
scroll to position [19, 175]
click at [503, 408] on li "2560105912933090" at bounding box center [506, 407] width 174 height 22
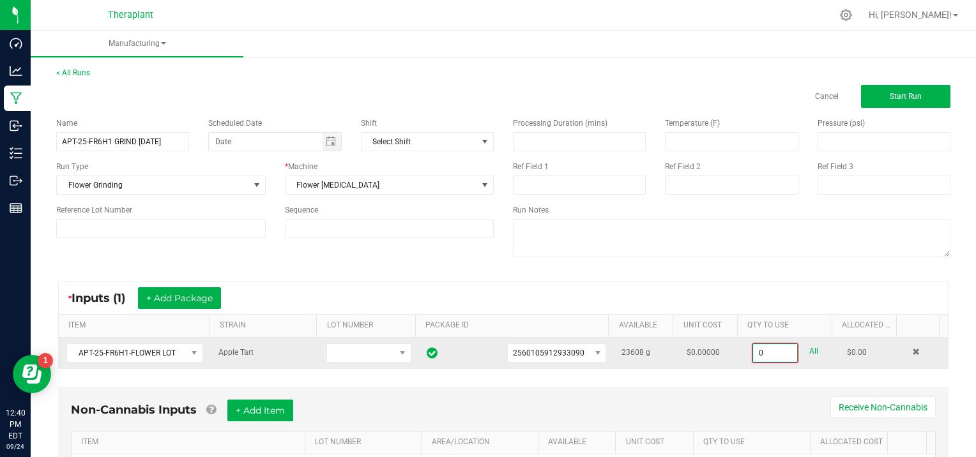
click at [779, 355] on input "0" at bounding box center [775, 353] width 44 height 18
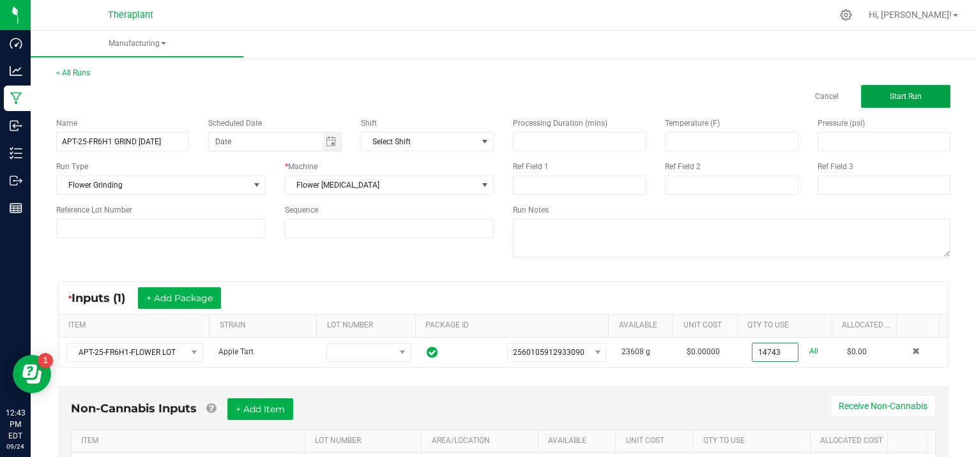
type input "14743.0000 g"
click at [907, 101] on button "Start Run" at bounding box center [905, 96] width 89 height 23
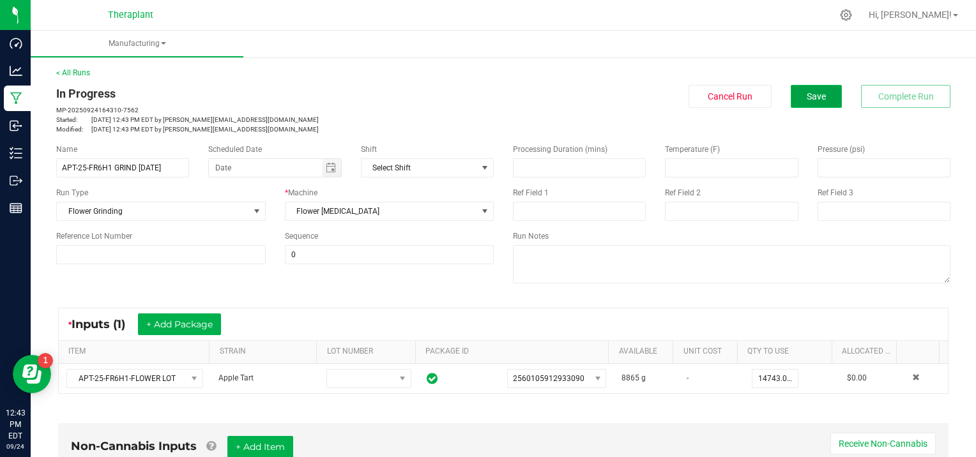
click at [814, 102] on button "Save" at bounding box center [816, 96] width 51 height 23
click at [807, 92] on span "Save" at bounding box center [816, 96] width 19 height 10
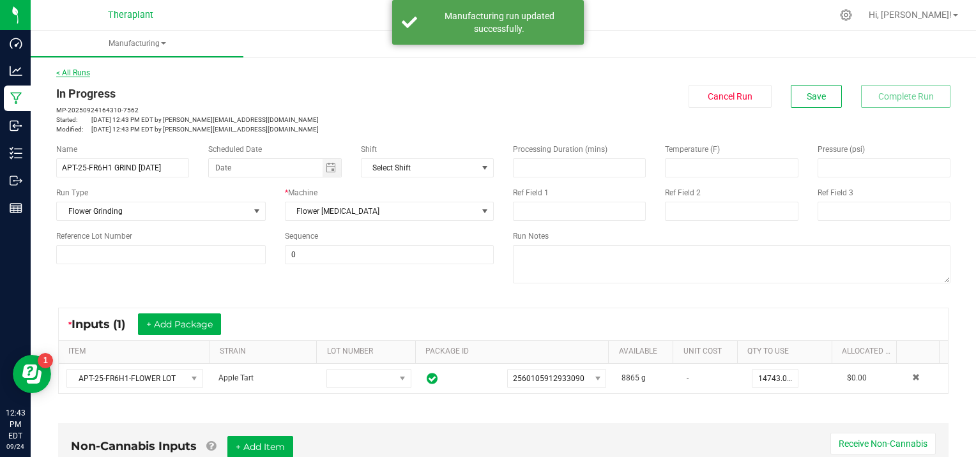
click at [80, 72] on link "< All Runs" at bounding box center [73, 72] width 34 height 9
